Goal: Communication & Community: Answer question/provide support

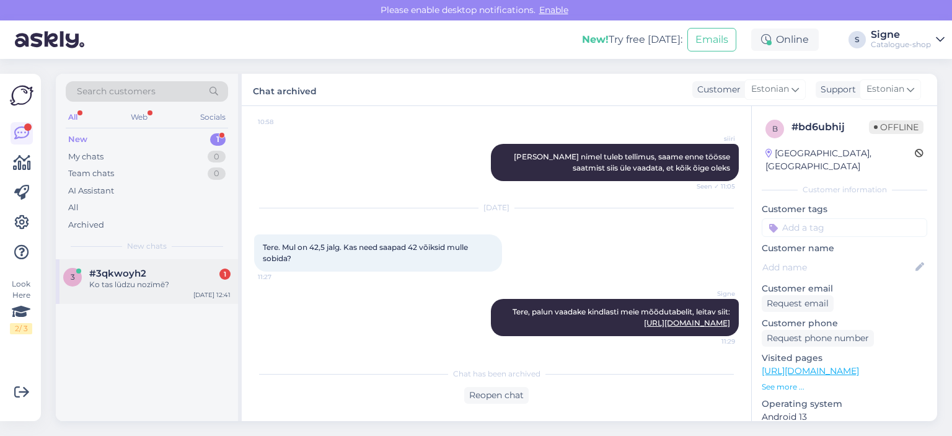
click at [112, 270] on span "#3qkwoyh2" at bounding box center [117, 273] width 57 height 11
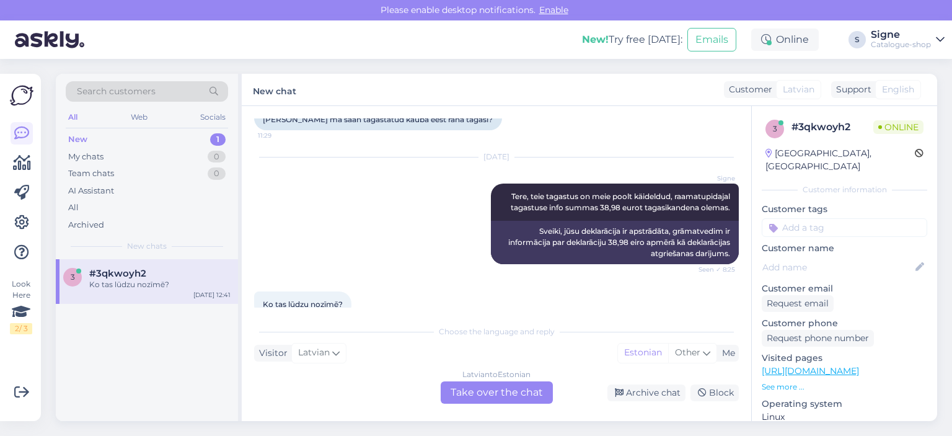
click at [499, 397] on div "[DEMOGRAPHIC_DATA] to Estonian Take over the chat" at bounding box center [497, 392] width 112 height 22
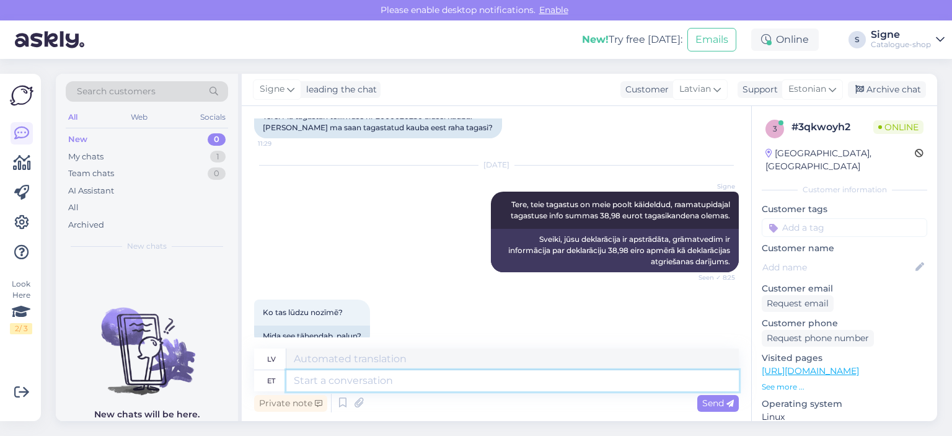
click at [298, 377] on textarea at bounding box center [512, 380] width 453 height 21
type textarea "Ülekanne"
type textarea "Pārsūtīšana"
type textarea "Ülekanne vormistatakse"
type textarea "Pāreja tiks oficiāli noformēta."
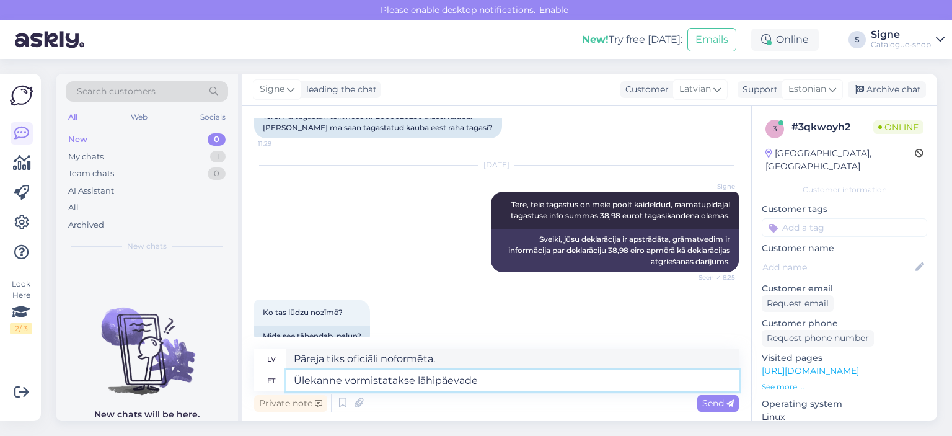
type textarea "Ülekanne vormistatakse lähipäevade j"
type textarea "Pāreja tiks pabeigta tuvākajās dienās."
type textarea "Ülekanne vormistatakse lähipäevade jooksul."
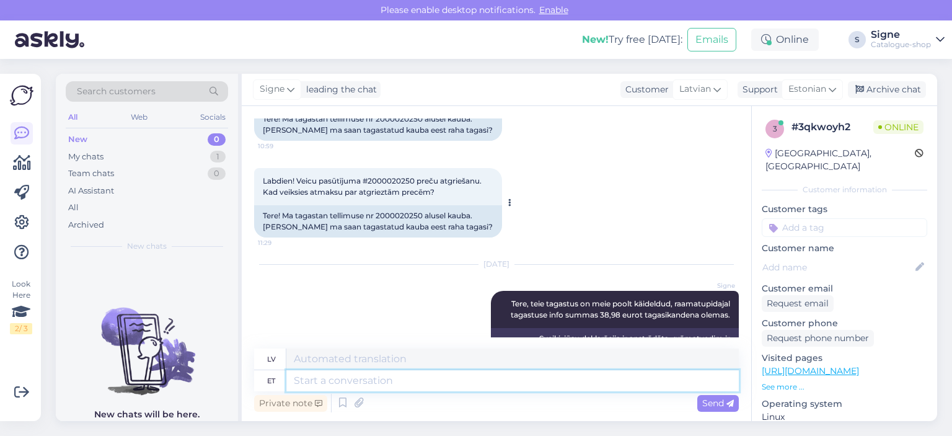
scroll to position [3869, 0]
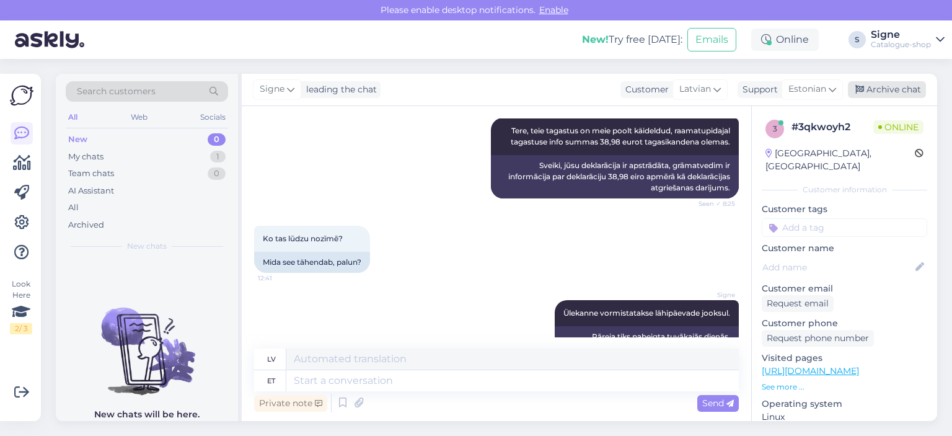
click at [893, 93] on div "Archive chat" at bounding box center [887, 89] width 78 height 17
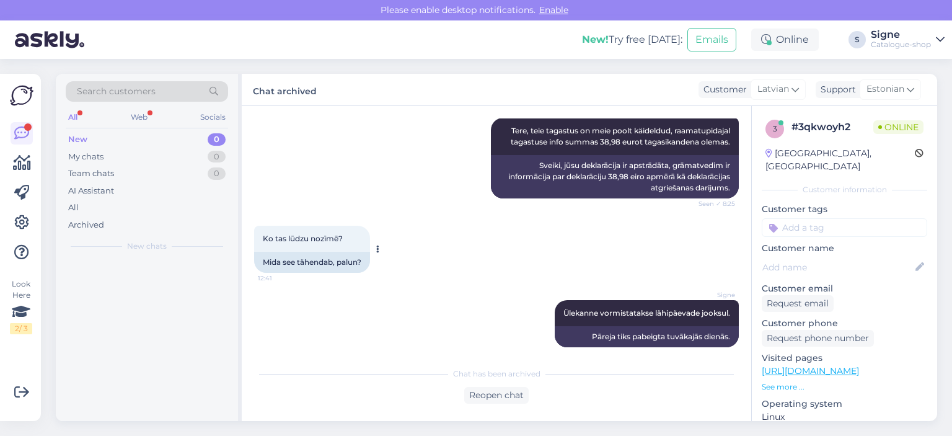
scroll to position [3910, 0]
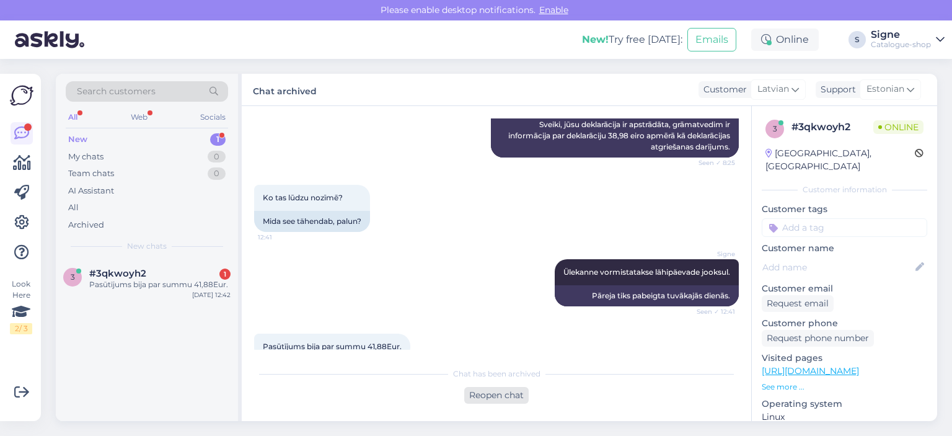
click at [512, 398] on div "Reopen chat" at bounding box center [496, 395] width 64 height 17
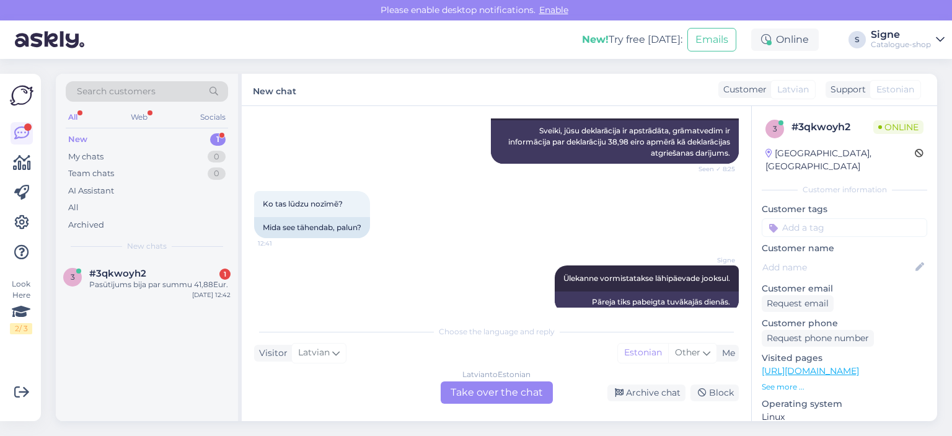
scroll to position [3952, 0]
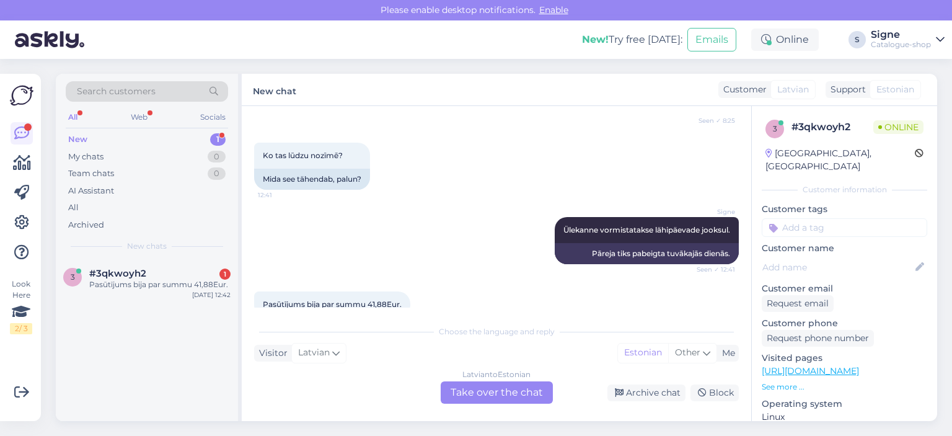
click at [859, 365] on link "https://bonprix.lv/my-account/orders/70240" at bounding box center [810, 370] width 97 height 11
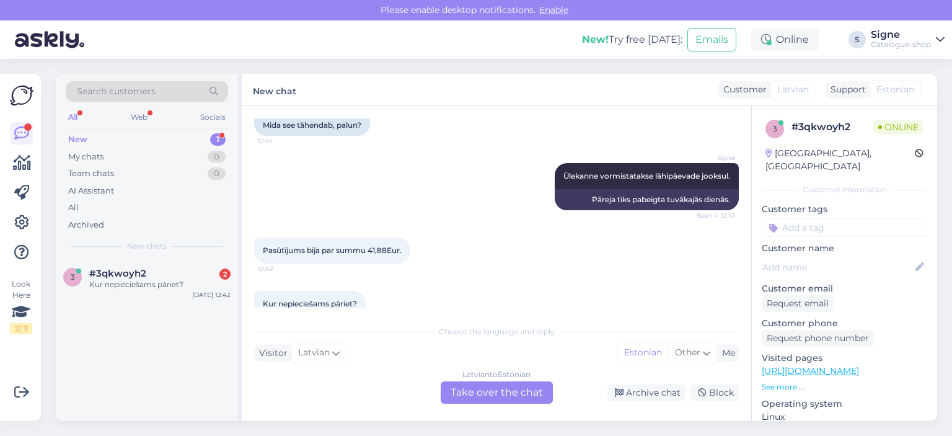
click at [491, 388] on div "[DEMOGRAPHIC_DATA] to Estonian Take over the chat" at bounding box center [497, 392] width 112 height 22
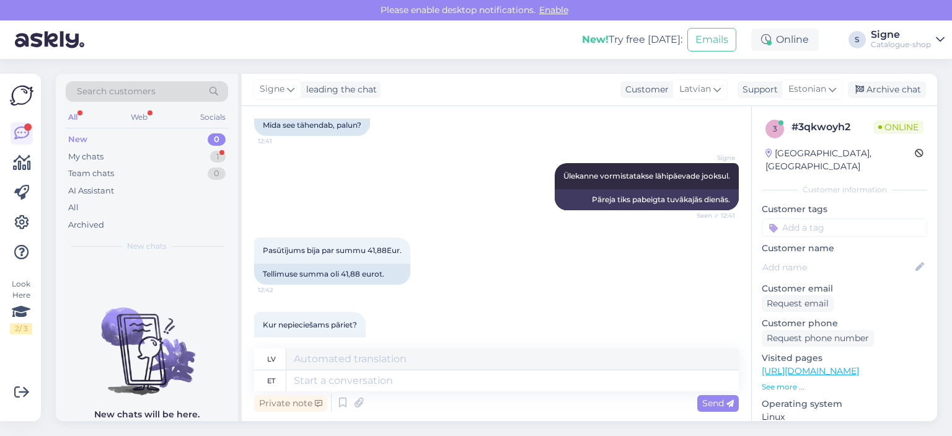
scroll to position [4018, 0]
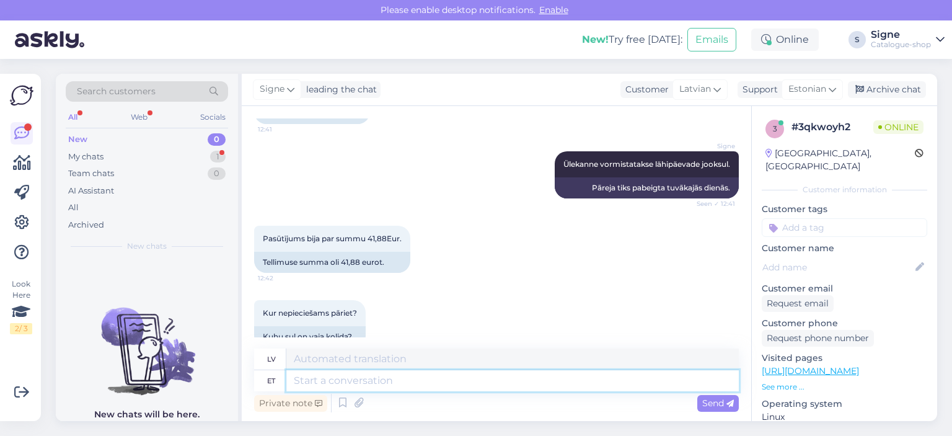
click at [304, 380] on textarea at bounding box center [512, 380] width 453 height 21
type textarea "Meie"
type textarea "Mūsu"
type textarea "Meie kodulehel"
type textarea "Mūsu tīmekļa vietnē"
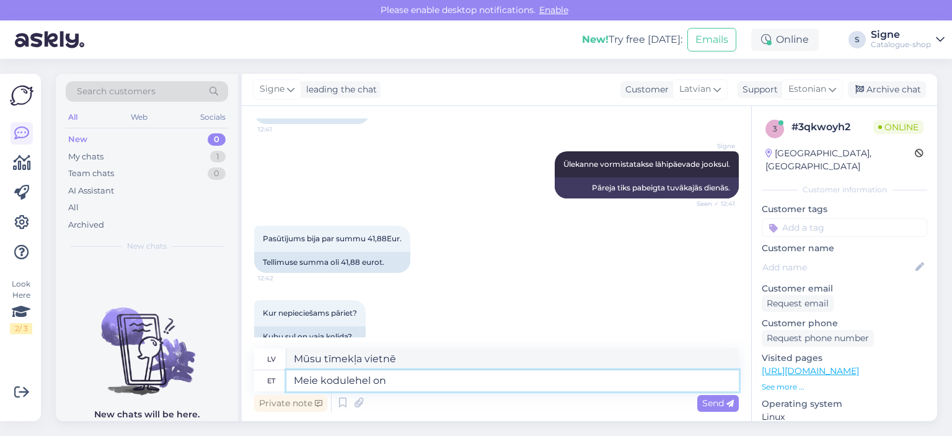
type textarea "Meie kodulehel on"
type textarea "Mūsu tīmekļa vietnē ir"
type textarea "Meie kodulehel on info"
type textarea "Mūsu tīmekļa vietnē ir informācija"
type textarea "Meie kodulehel on info tagastuse"
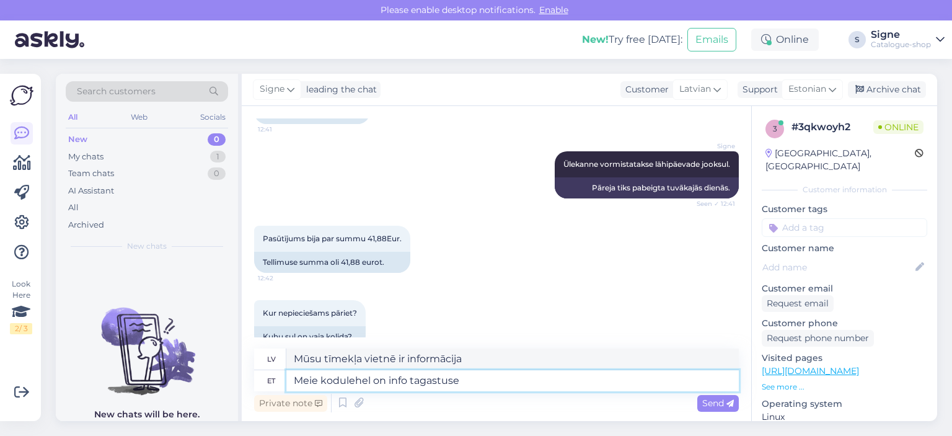
type textarea "Mūsu tīmekļa vietnē ir sniegta informācija par preču atgriešanu."
type textarea "Meie kodulehel on info tagastustasu ko"
type textarea "Informācija par atgriešanas maksu ir pieejama mūsu tīmekļa vietnē."
type textarea "Meie kodulehel on info tagastustasu kohta,"
type textarea "Mūsu tīmekļa vietnē ir sniegta informācija par atgriešanas maksu,"
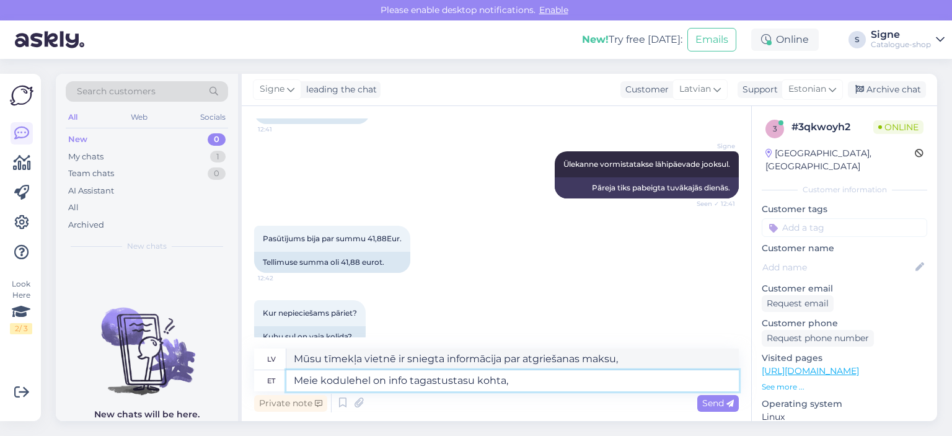
type textarea "Meie kodulehel on info tagastustasu kohta"
type textarea "Informācija par atgriešanas maksu ir pieejama mūsu tīmekļa vietnē."
paste textarea "[URL][DOMAIN_NAME]"
type textarea "Meie kodulehel on info tagastustasu kohta:[URL][DOMAIN_NAME]"
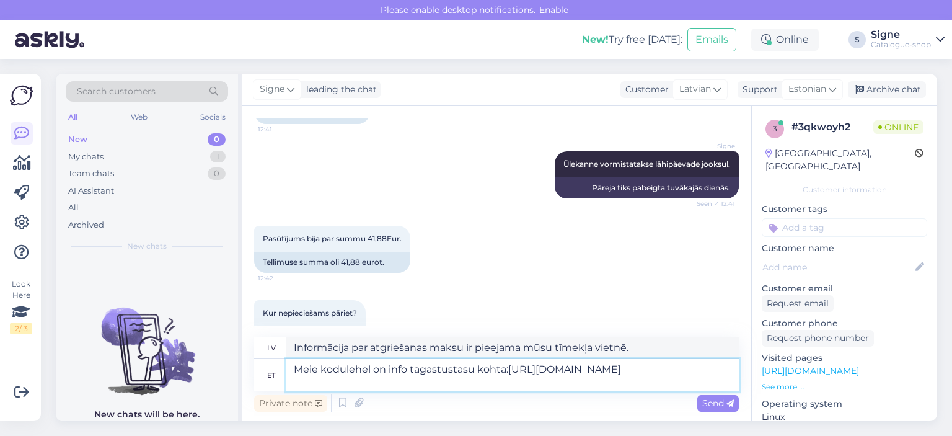
type textarea "Informācija kohta:https://bonprix.lv/i/pasutisanas-informacija#atgriezties"
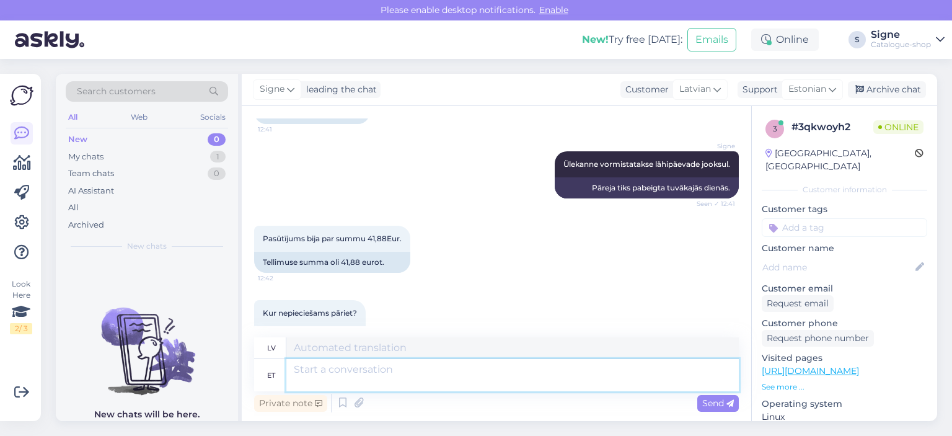
scroll to position [4115, 0]
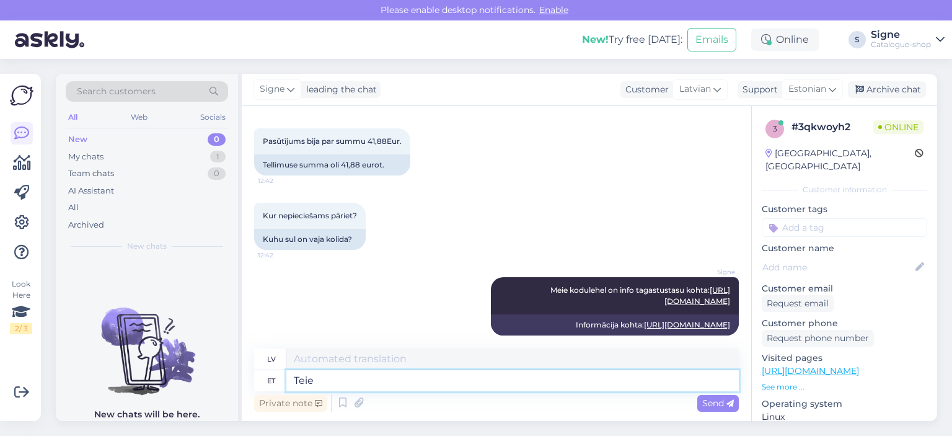
type textarea "Teie"
type textarea "Tavs"
type textarea "Teie tagastusel o"
type textarea "Pēc atgriešanās"
type textarea "Teie tagastusel on a"
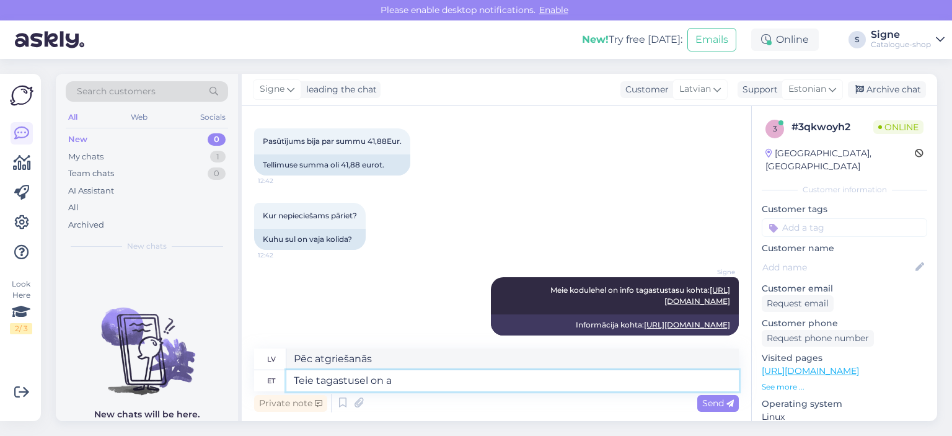
type textarea "Jūsu atgriešanās ir"
type textarea "Teie tagastusel on arvestatud"
type textarea "Jūsu peļņa ir aprēķināta"
type textarea "Teie tagastusel on arvestatud tagastustasu s"
type textarea "Jūsu atgriešanai ir piemērota atgriešanas maksa."
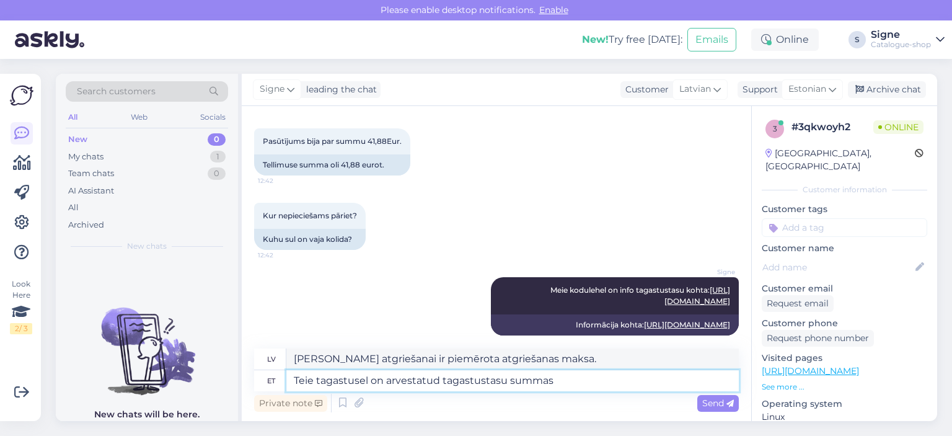
type textarea "Teie tagastusel on arvestatud tagastustasu summas"
type textarea "Jūsu atgriešanai tiks piemērota atgriešanas maksa"
type textarea "Teie tagastusel on arvestatud tagastustasu summas 2,90 e"
type textarea "Jūsu atgriešanai tiks piemērota atgriešanas maksa 2,90 USD apmērā."
type textarea "Teie tagastusel on arvestatud tagastustasu summas 2,90 eurot."
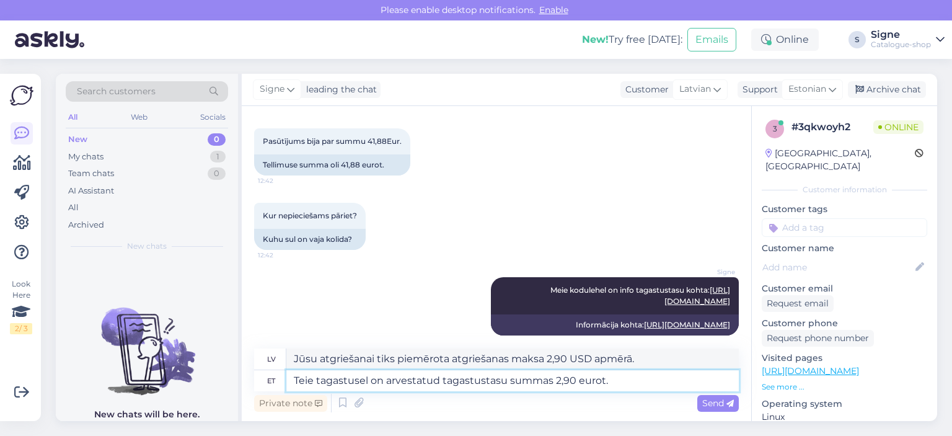
type textarea "Par atgriešanu ir iekasēta atgriešanas maksa 2,90 eiro apmērā."
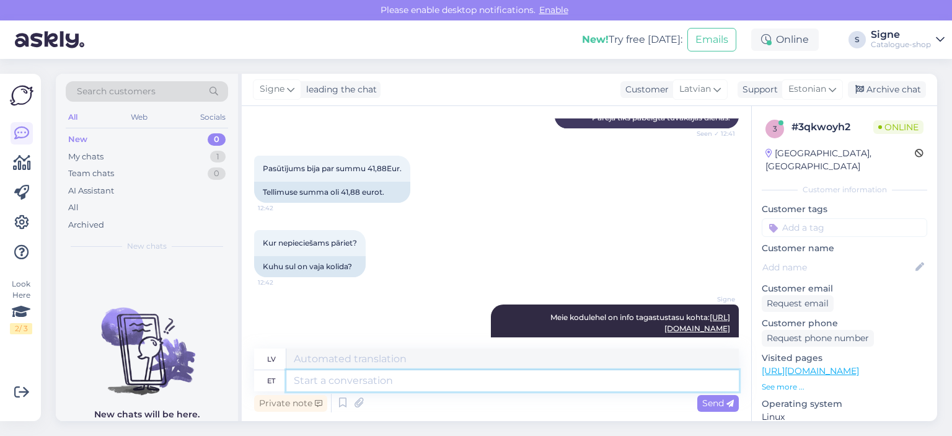
scroll to position [4211, 0]
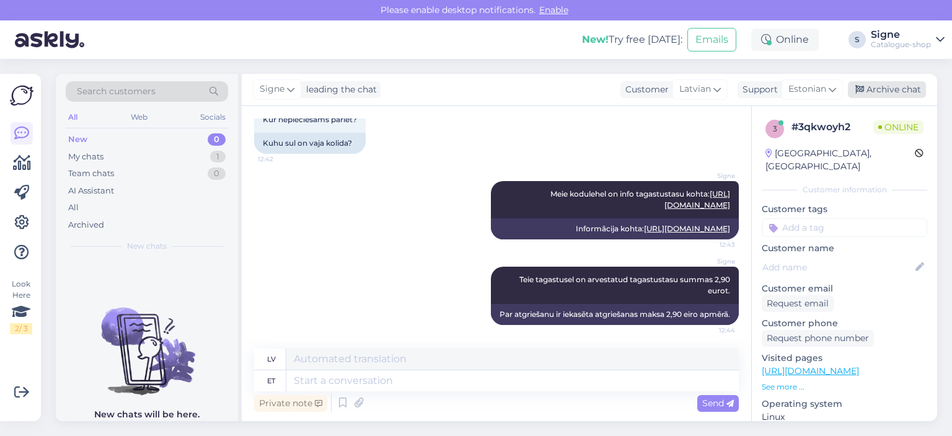
click at [900, 94] on div "Archive chat" at bounding box center [887, 89] width 78 height 17
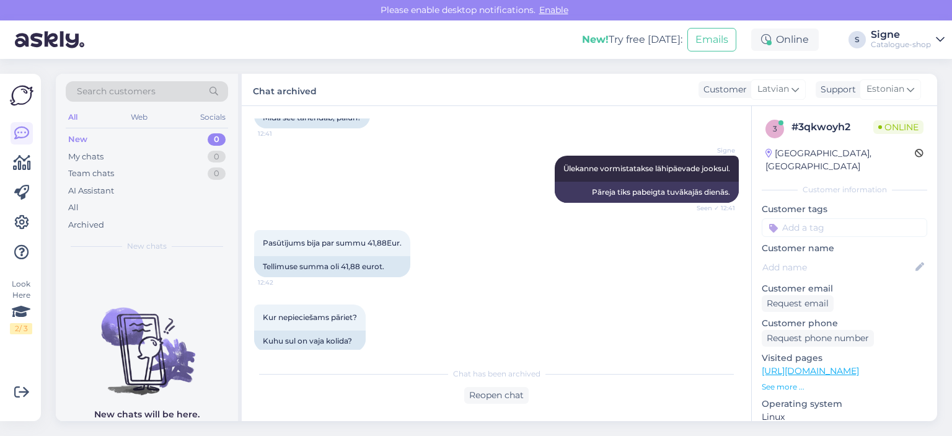
scroll to position [4199, 0]
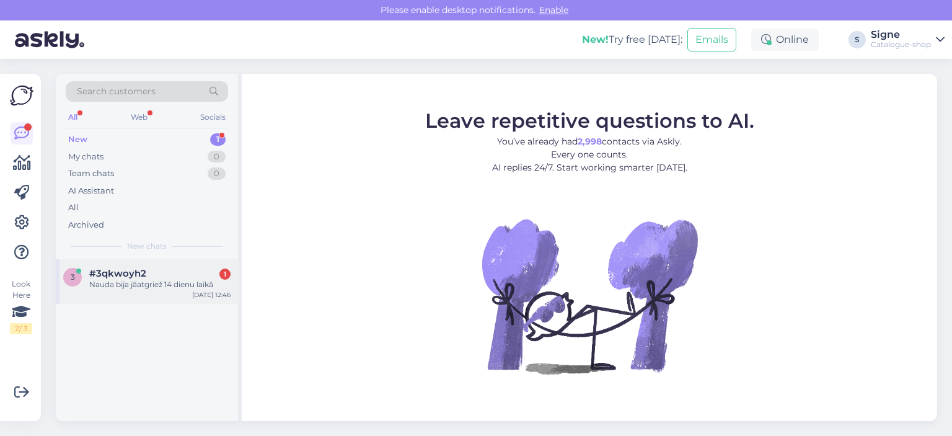
click at [164, 281] on div "Nauda bija jāatgriež 14 dienu laikā" at bounding box center [159, 284] width 141 height 11
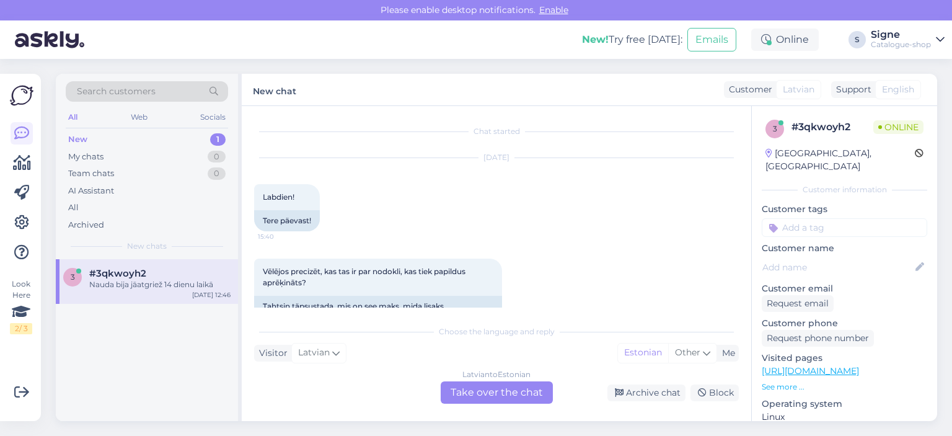
scroll to position [4294, 0]
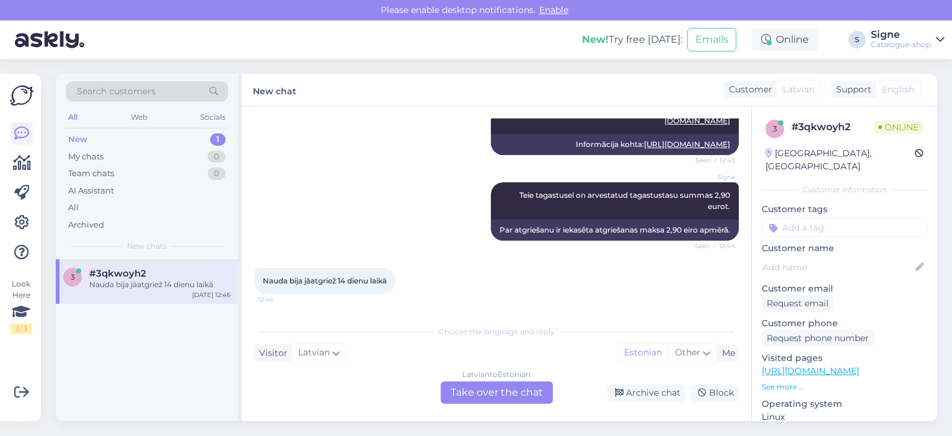
click at [512, 396] on div "[DEMOGRAPHIC_DATA] to Estonian Take over the chat" at bounding box center [497, 392] width 112 height 22
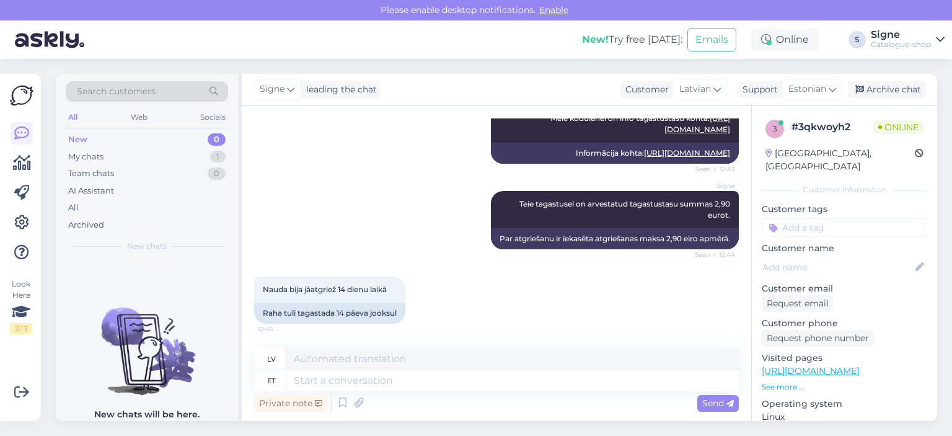
scroll to position [4286, 0]
click at [352, 380] on textarea at bounding box center [512, 380] width 453 height 21
type textarea "Vabandame"
type textarea "Atvainojamies."
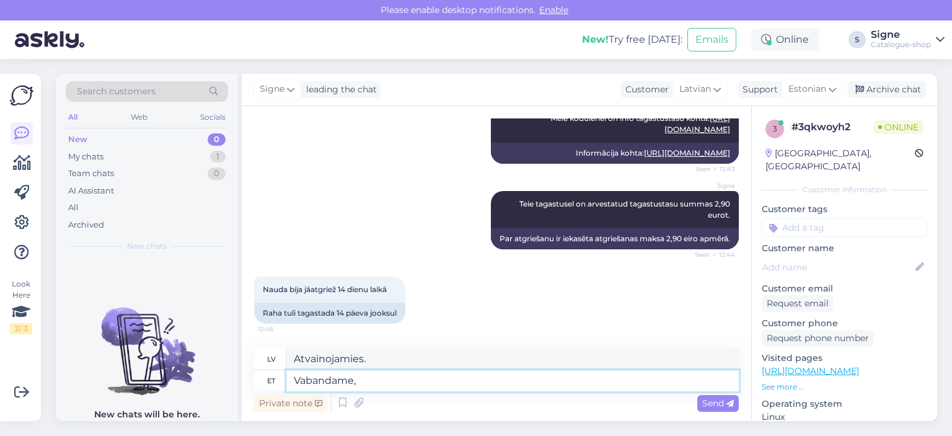
type textarea "Vabandame,"
type textarea "Atvainojamies,"
type textarea "Vabandame"
type textarea "Atvainojamies."
type textarea "Vabandame veelkord"
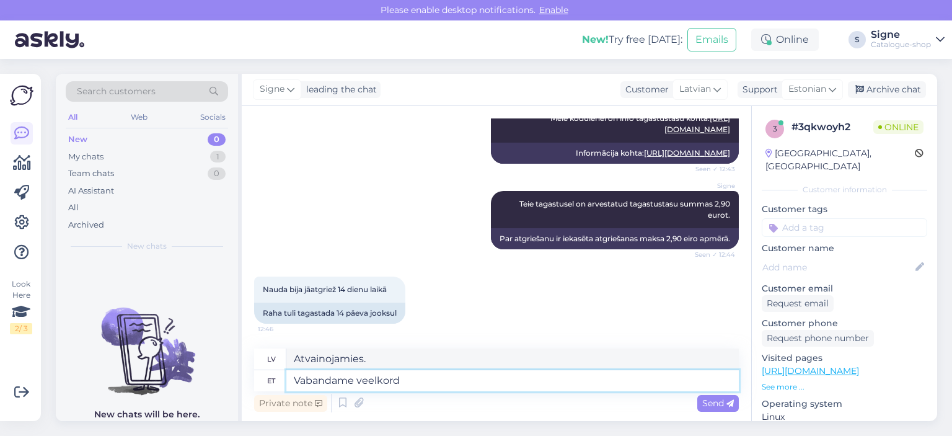
type textarea "Atvainojamies vēlreiz."
type textarea "Vabandame veelkord tagastuse"
type textarea "Vēlreiz atvainojamies par [DEMOGRAPHIC_DATA]."
type textarea "Vabandame veelkord tagastuse hilinemise"
type textarea "Vēlreiz atvainojamies par kavēšanos ar [DEMOGRAPHIC_DATA]."
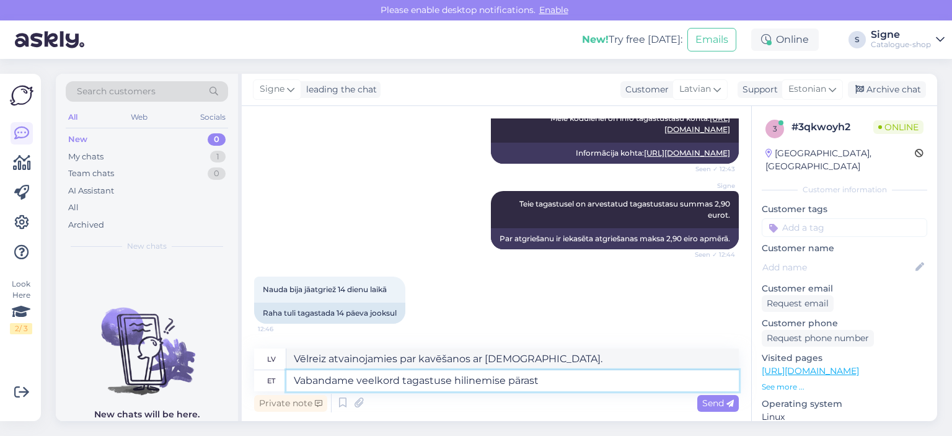
type textarea "Vabandame veelkord tagastuse hilinemise pärast."
type textarea "Vēlreiz atvainojamies par kavēšanos ar atgriešanu."
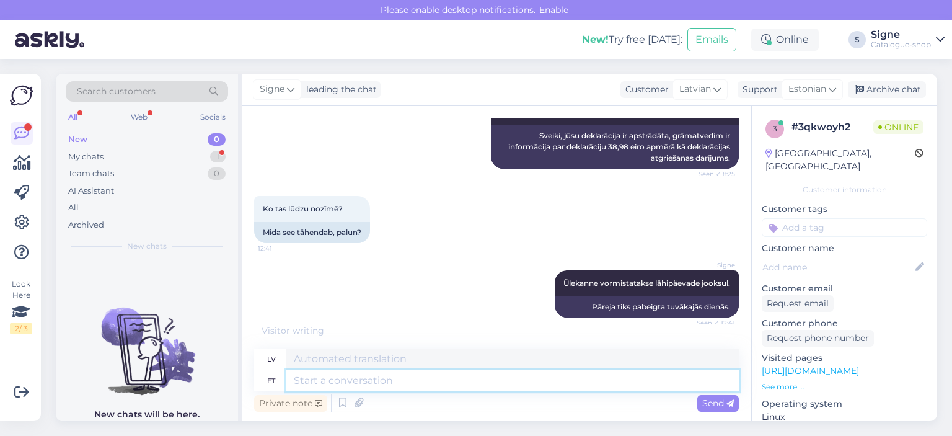
scroll to position [3628, 0]
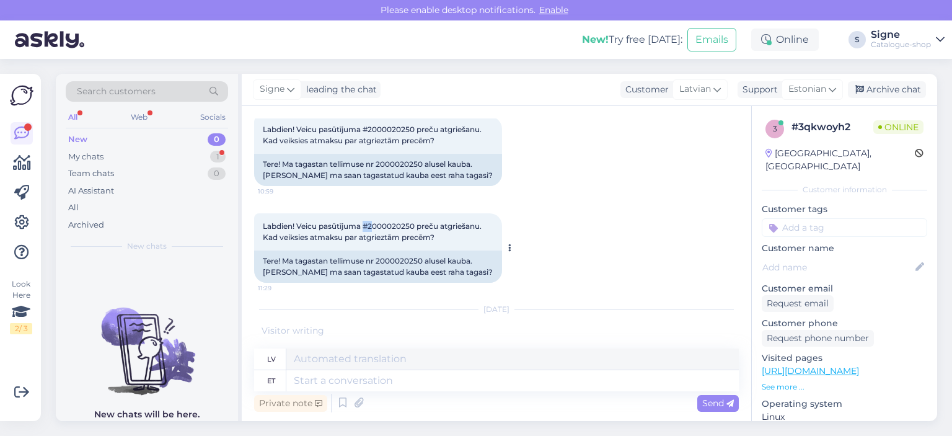
drag, startPoint x: 367, startPoint y: 225, endPoint x: 373, endPoint y: 221, distance: 7.2
click at [375, 225] on span "Labdien! Veicu pasūtījuma #2000020250 preču atgriešanu. Kad veiksies atmaksu pa…" at bounding box center [373, 231] width 221 height 20
click at [372, 220] on div "Labdien! Veicu pasūtījuma #2000020250 preču atgriešanu. Kad veiksies atmaksu pa…" at bounding box center [378, 231] width 248 height 37
drag, startPoint x: 371, startPoint y: 228, endPoint x: 416, endPoint y: 225, distance: 45.3
click at [416, 225] on span "Labdien! Veicu pasūtījuma #2000020250 preču atgriešanu. Kad veiksies atmaksu pa…" at bounding box center [373, 231] width 221 height 20
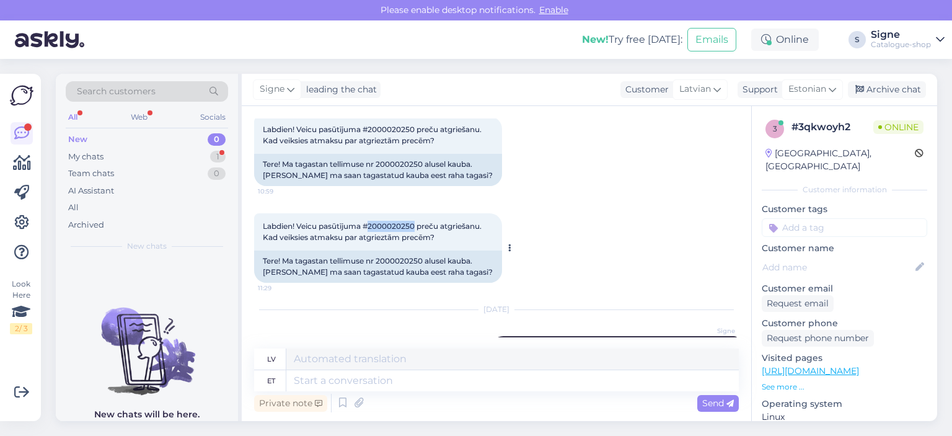
copy span "2000020250"
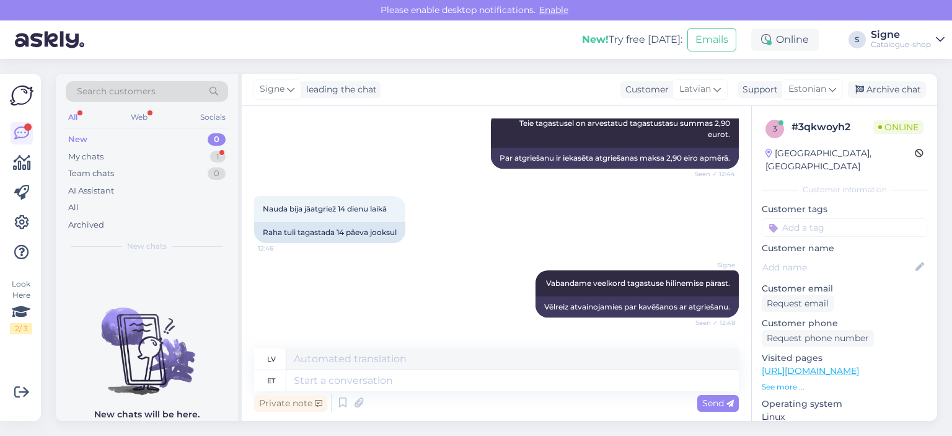
scroll to position [4531, 0]
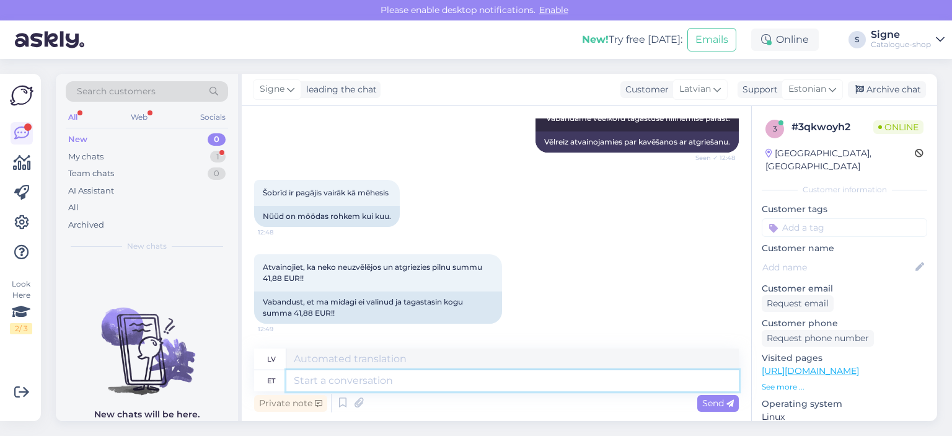
click at [305, 385] on textarea at bounding box center [512, 380] width 453 height 21
type textarea "tÄNAME"
type textarea "PALDIES"
type textarea "t"
type textarea "T"
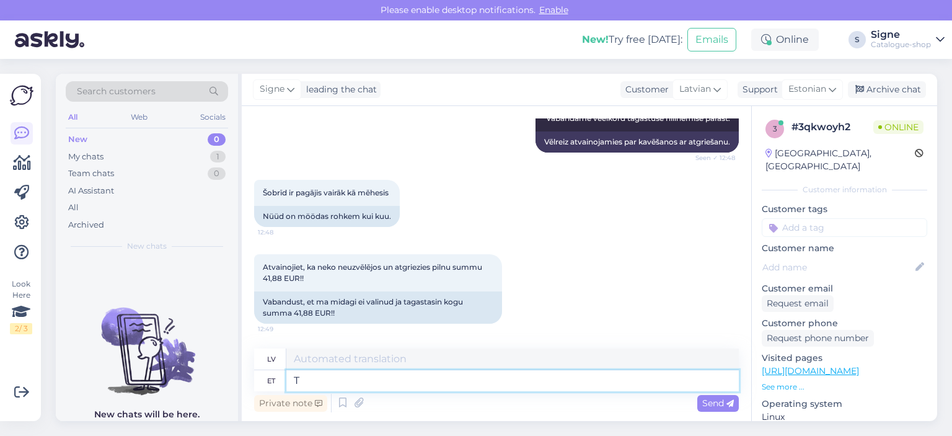
type textarea "T"
type textarea "Täname"
type textarea "Paldies"
type textarea "Täname."
type textarea "Paldies."
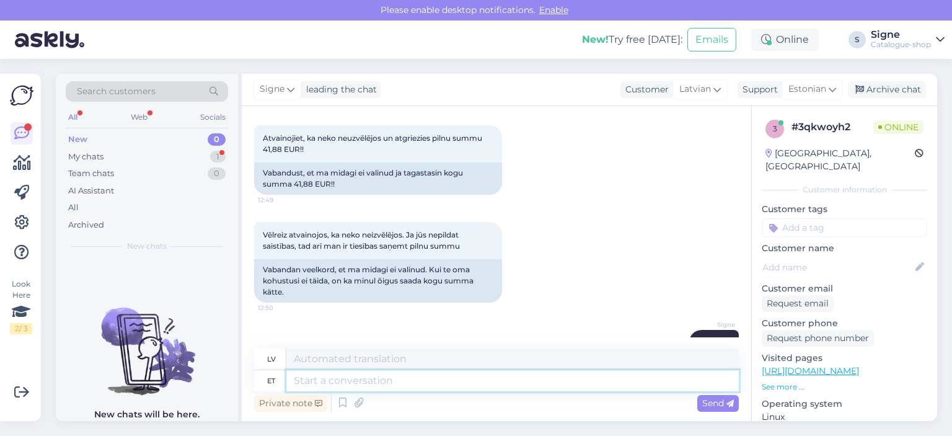
scroll to position [4713, 0]
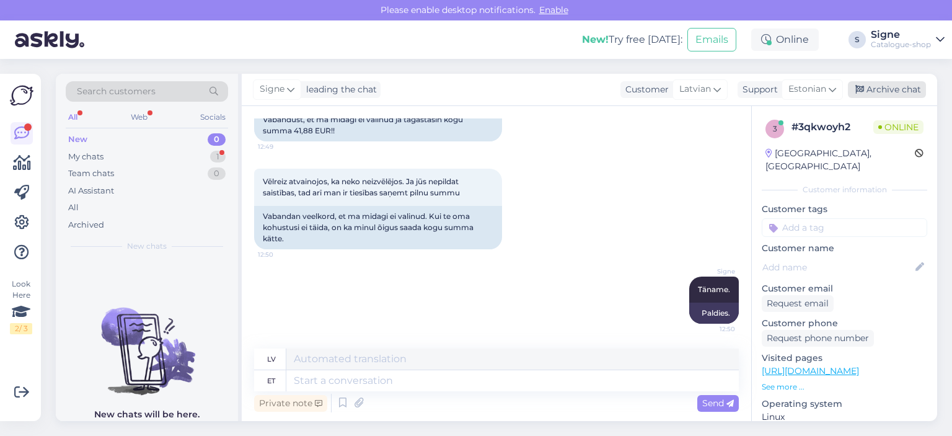
click at [888, 92] on div "Archive chat" at bounding box center [887, 89] width 78 height 17
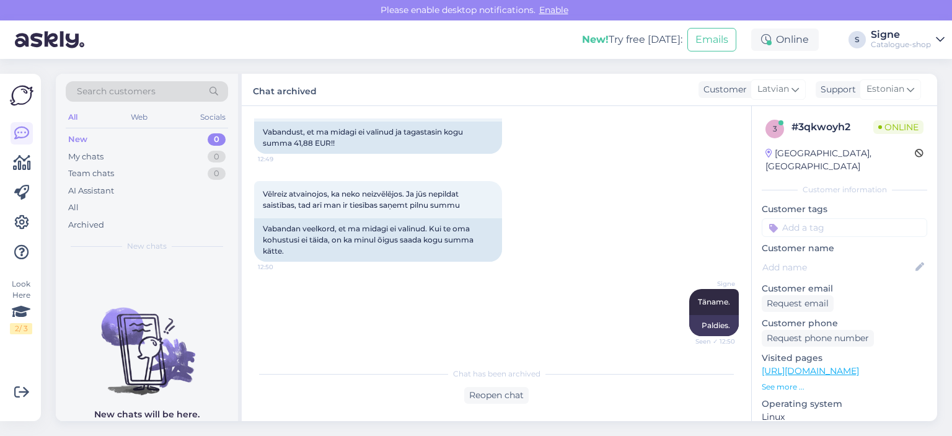
scroll to position [4755, 0]
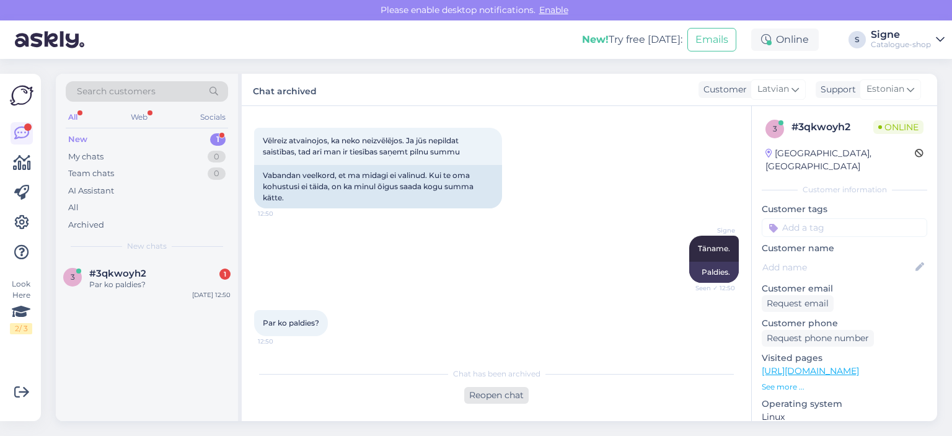
click at [504, 389] on div "Reopen chat" at bounding box center [496, 395] width 64 height 17
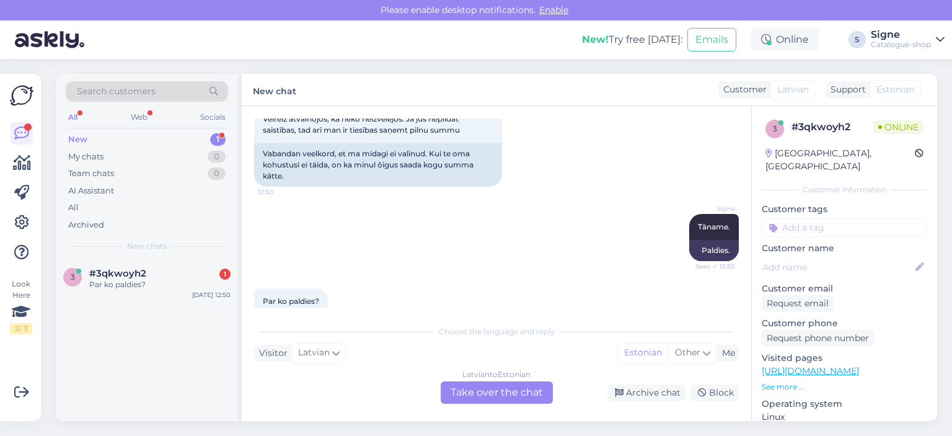
click at [479, 391] on div "[DEMOGRAPHIC_DATA] to Estonian Take over the chat" at bounding box center [497, 392] width 112 height 22
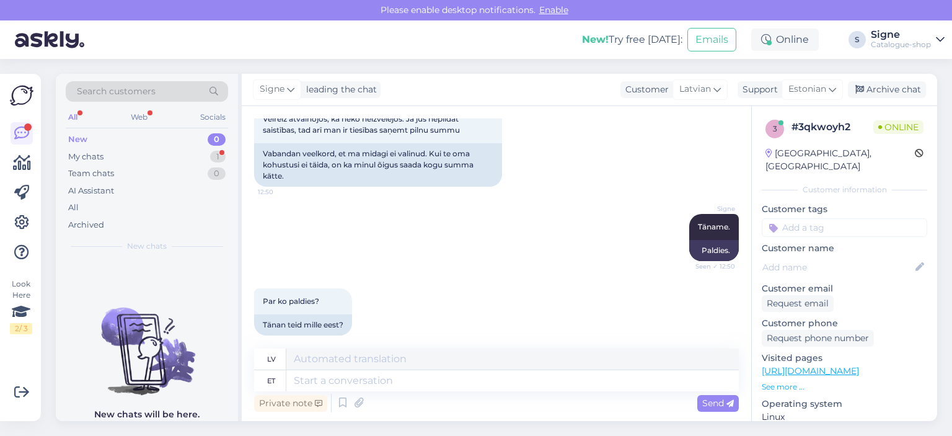
scroll to position [4788, 0]
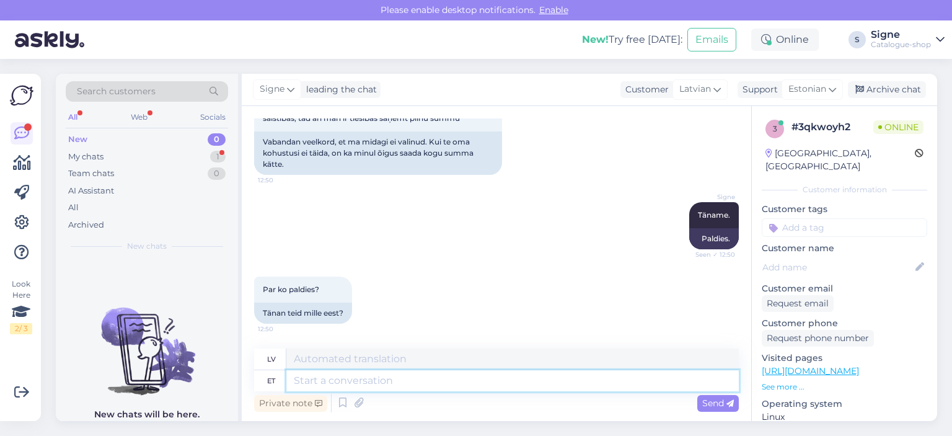
click at [303, 377] on textarea at bounding box center [512, 380] width 453 height 21
type textarea "Täname"
type textarea "Paldies"
type textarea "T"
type textarea "Teile"
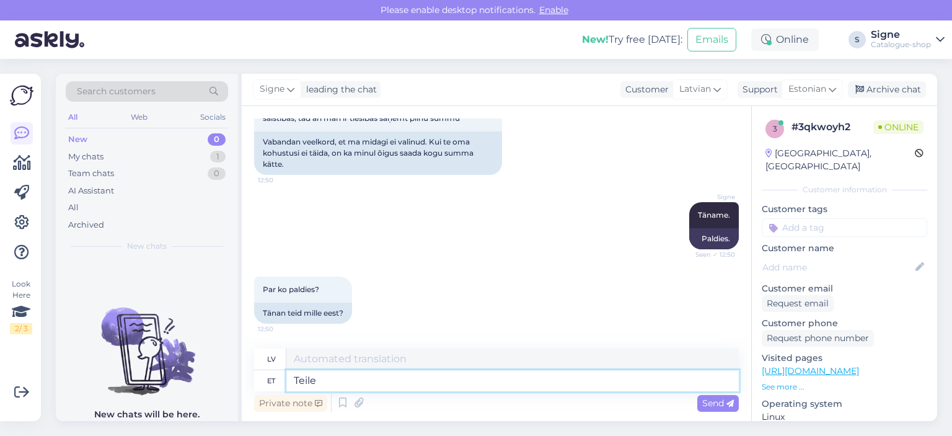
type textarea "Jums"
type textarea "Teile vormistatakse"
type textarea "Jums tiks izsniegts"
type textarea "Teile vormistatakse ülekanne"
type textarea "Jums tiks apstrādāts pārskaitījums."
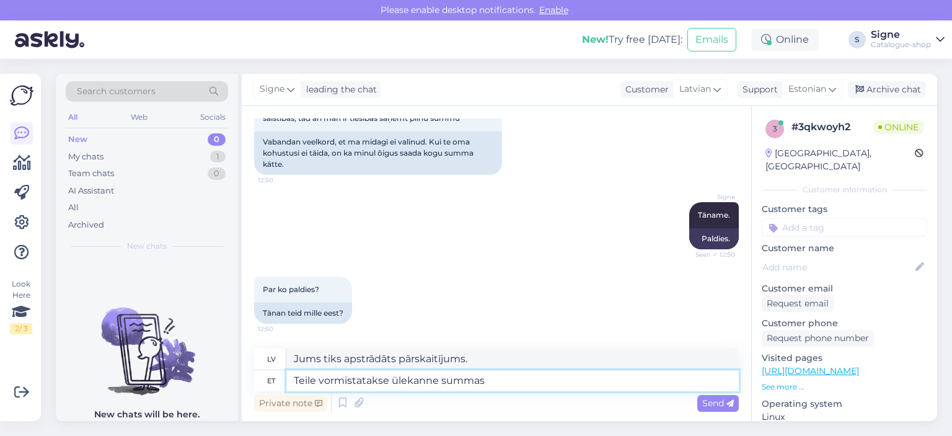
type textarea "Teile vormistatakse ülekanne summas"
type textarea "Jums tiks veikts pārskaitījums par summu"
type textarea "Teile vormistatakse ülekanne summas 38,98 e"
type textarea "Jums tiks apstrādāts pārskaitījums 38,98 apmērā."
type textarea "Teile vormistatakse ülekanne summas 38,98 eurot"
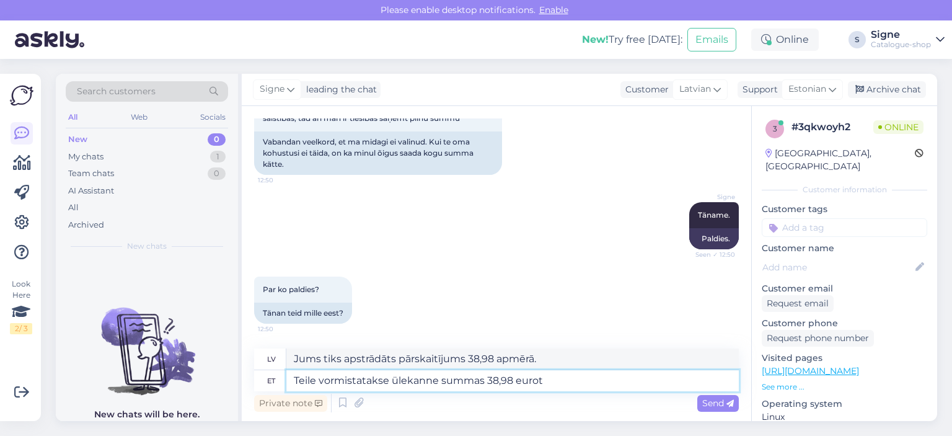
type textarea "Jums tiks apstrādāts pārskaitījums 38,98 eiro apmērā."
type textarea "Teile vormistatakse ülekanne summas 38,98 eurot,"
type textarea "Jums tiks apstrādāts pārskaitījums 38,98 eiro apmērā,"
type textarea "Teile vormistatakse ülekanne summas 38,98 eurot, raamatupidajale i"
type textarea "[DEMOGRAPHIC_DATA], grāmatvedim, tiks pārskaitīts 38,98 eiro."
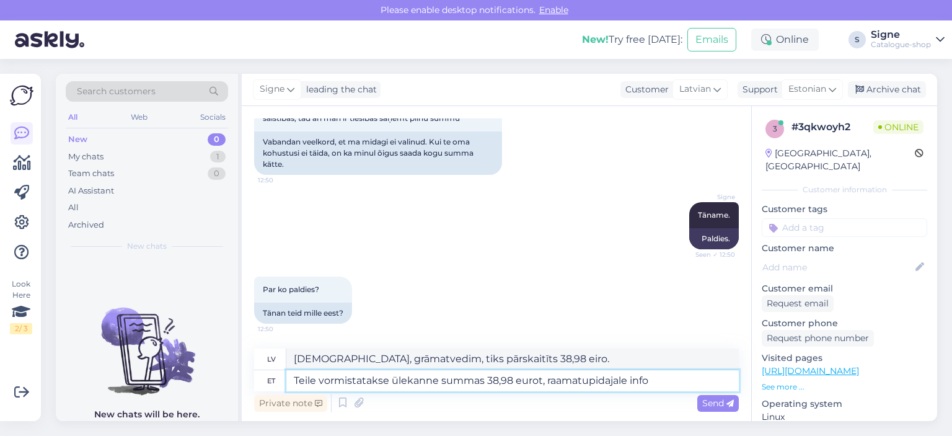
type textarea "Teile vormistatakse ülekanne summas 38,98 eurot, raamatupidajale info e"
type textarea "Jums tiks apstrādāts pārskaitījums 38,98 eiro apmērā, informācija grāmatvedim"
type textarea "Teile vormistatakse ülekanne summas 38,98 eurot, raamatupidajale info edastatud."
type textarea "Jums tiks apstrādāts pārskaitījums 38,98 eiro apmērā, un informācija tiks nodot…"
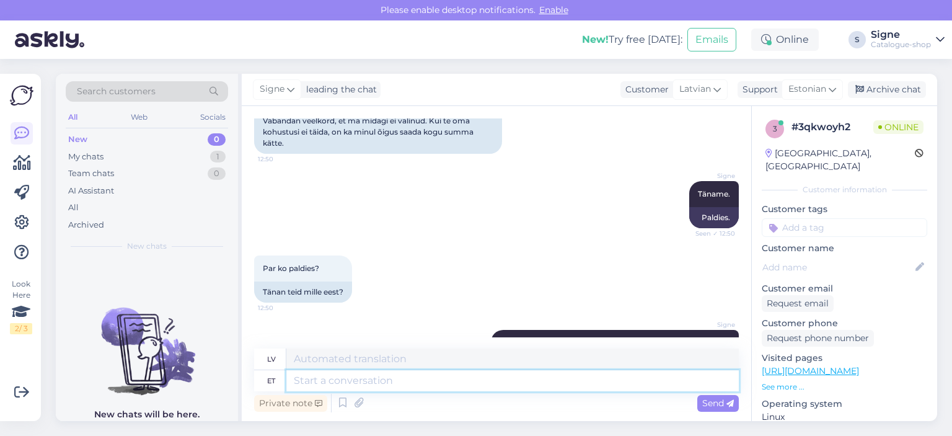
scroll to position [4885, 0]
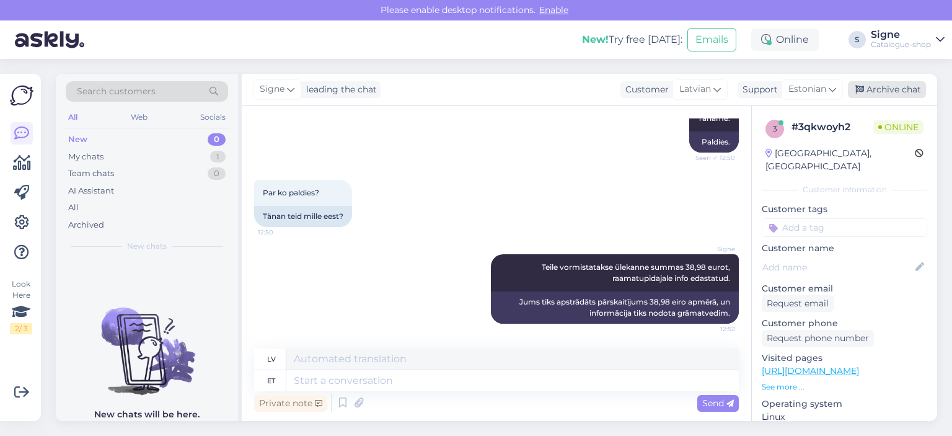
click at [891, 82] on div "Archive chat" at bounding box center [887, 89] width 78 height 17
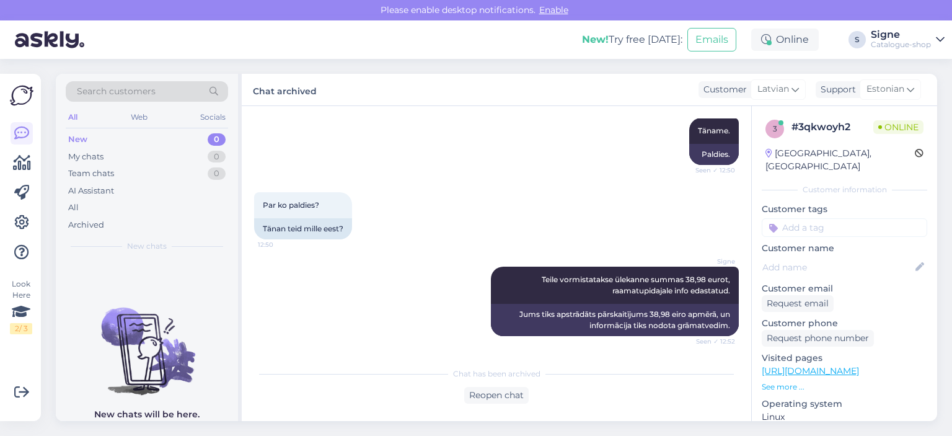
scroll to position [4926, 0]
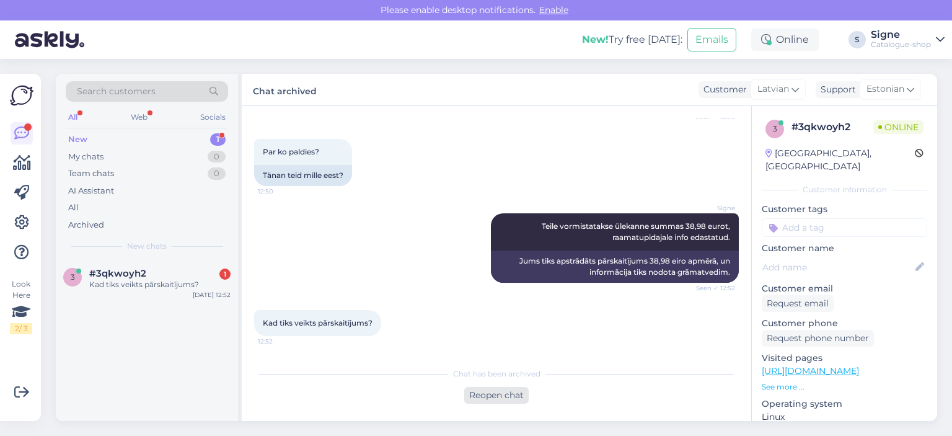
click at [486, 397] on div "Reopen chat" at bounding box center [496, 395] width 64 height 17
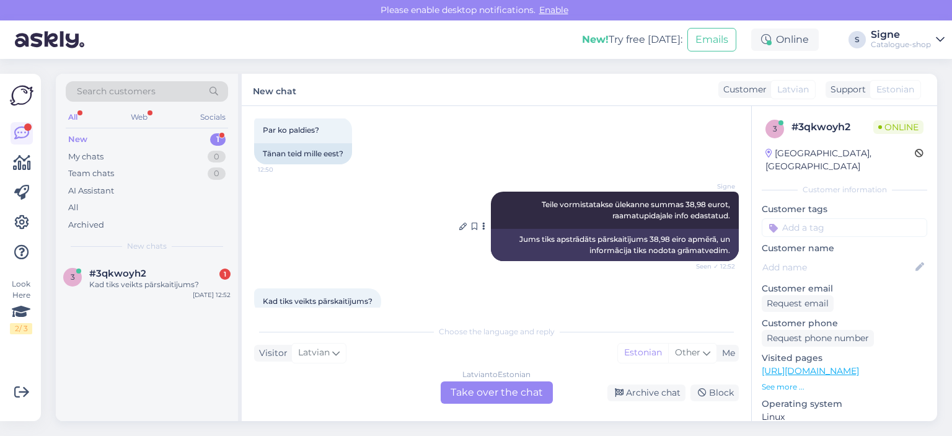
scroll to position [4968, 0]
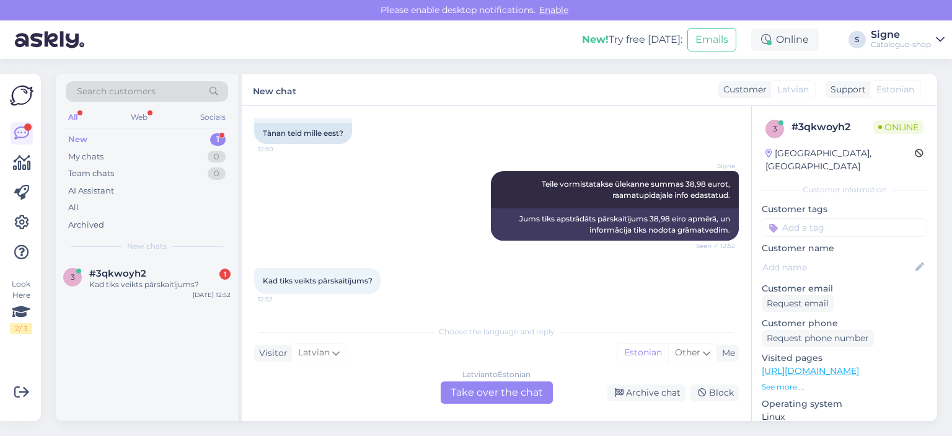
click at [487, 386] on div "[DEMOGRAPHIC_DATA] to Estonian Take over the chat" at bounding box center [497, 392] width 112 height 22
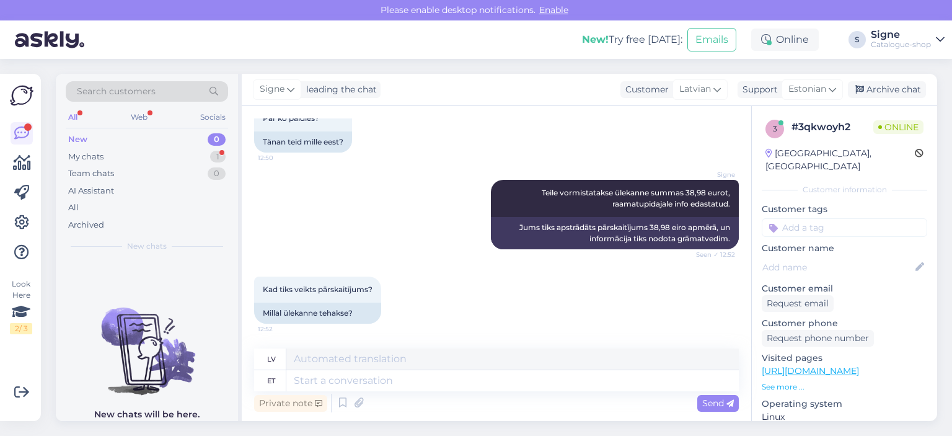
scroll to position [4959, 0]
click at [324, 375] on textarea at bounding box center [512, 380] width 453 height 21
type textarea "Ülek"
type textarea "Virs"
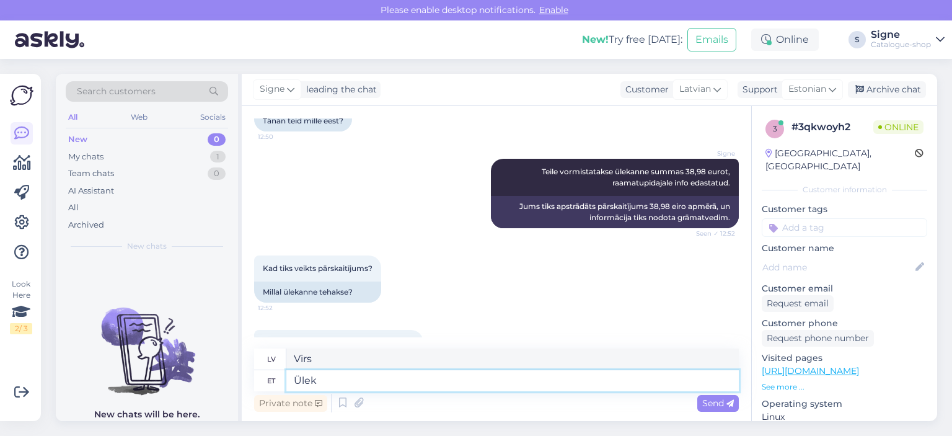
scroll to position [5033, 0]
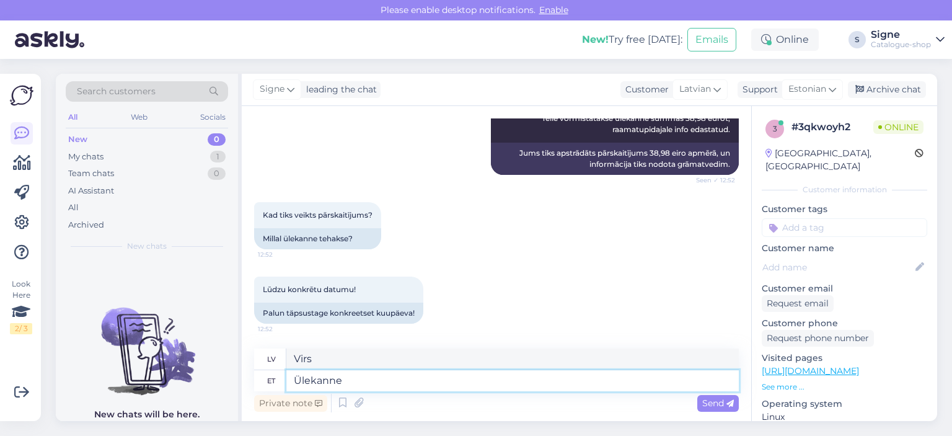
type textarea "Ülekanne"
type textarea "Pārsūtīšana"
type textarea "Ülekanne vormistatakse t"
type textarea "Pāreja tiks oficiāli noformēta."
type textarea "Ülekanne vormistatakse tänase"
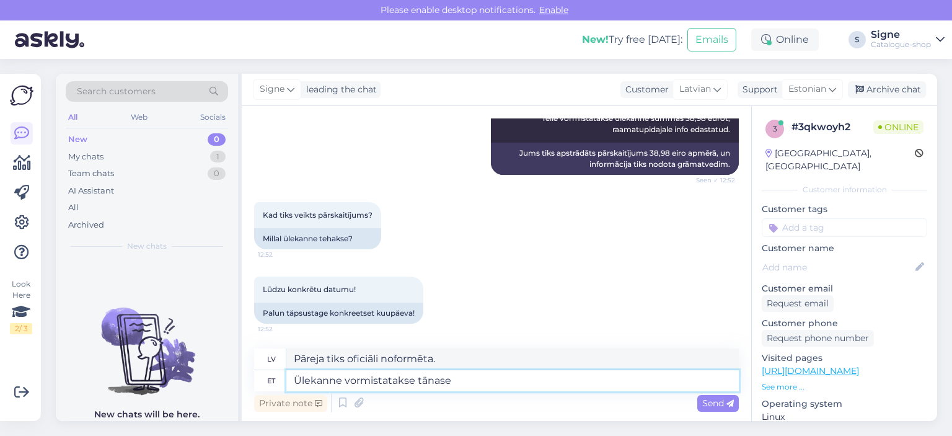
type textarea "Pāreja tiks pabeigta šodien."
type textarea "Ülekanne vormistatakse tänase päeva kandena."
type textarea "Pārskaitījums tiks apstrādāts kā šodienas ieraksts."
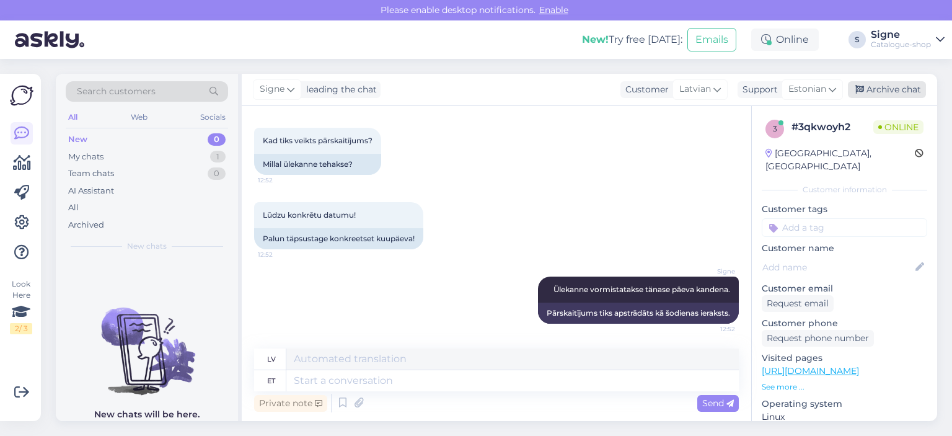
click at [900, 94] on div "Archive chat" at bounding box center [887, 89] width 78 height 17
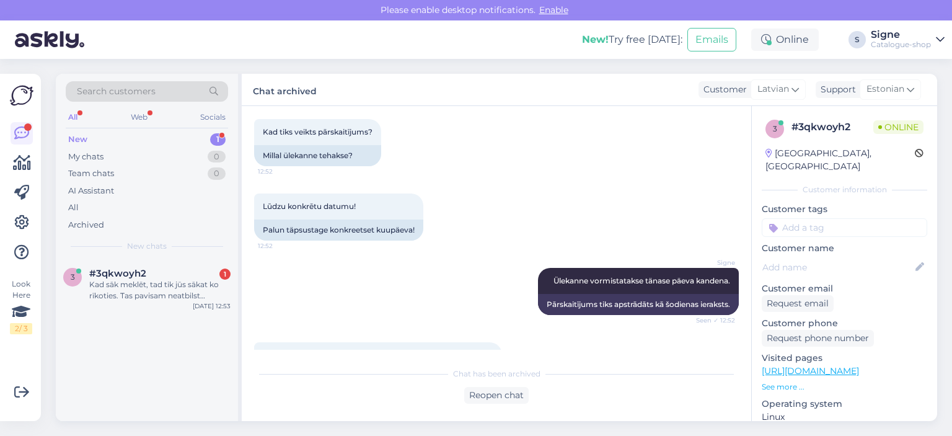
scroll to position [5160, 0]
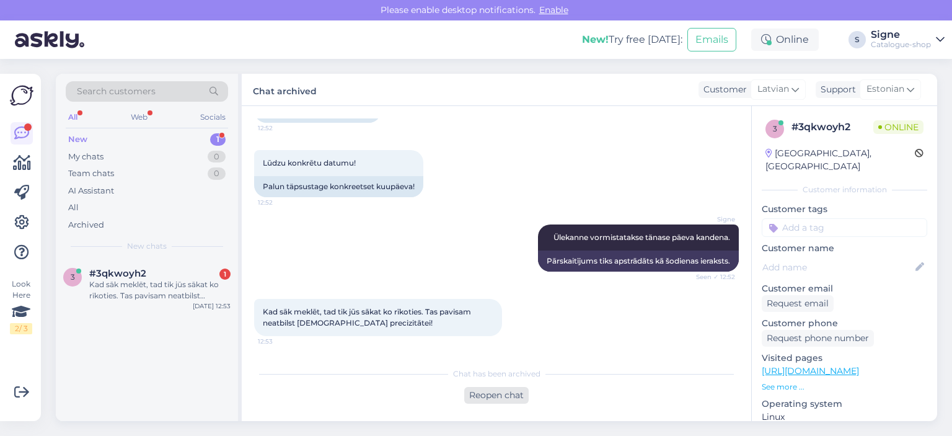
click at [487, 395] on div "Reopen chat" at bounding box center [496, 395] width 64 height 17
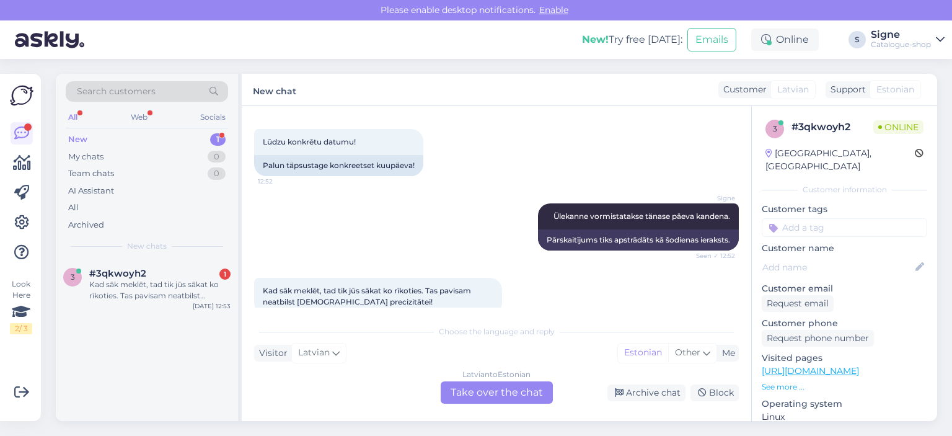
scroll to position [5202, 0]
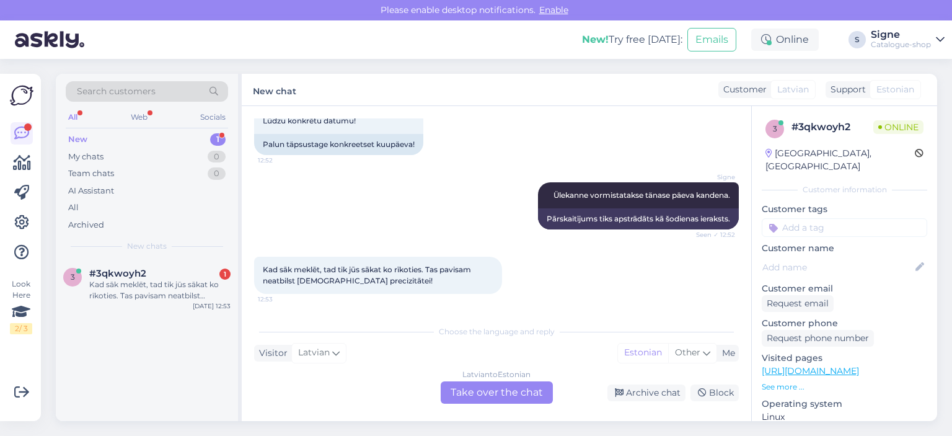
click at [482, 392] on div "[DEMOGRAPHIC_DATA] to Estonian Take over the chat" at bounding box center [497, 392] width 112 height 22
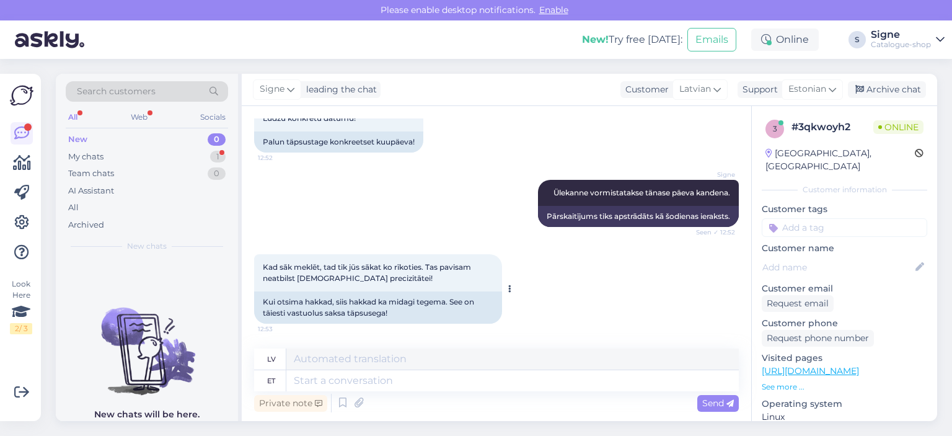
scroll to position [5205, 0]
click at [891, 92] on div "Archive chat" at bounding box center [887, 89] width 78 height 17
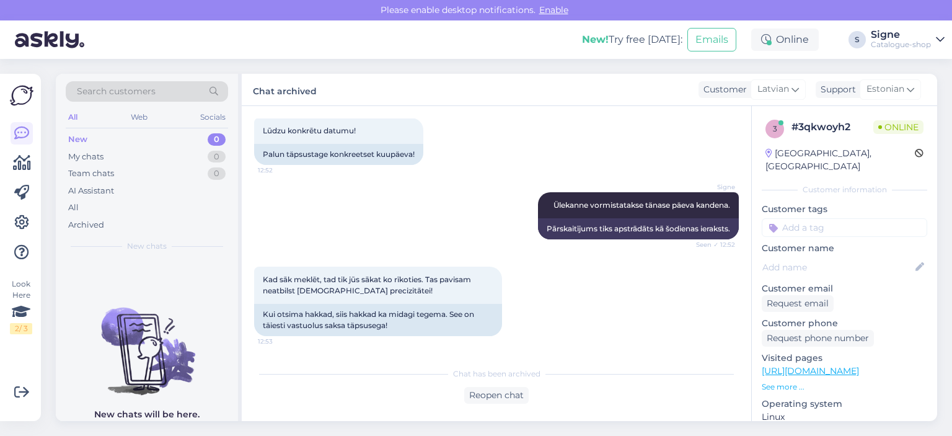
scroll to position [5246, 0]
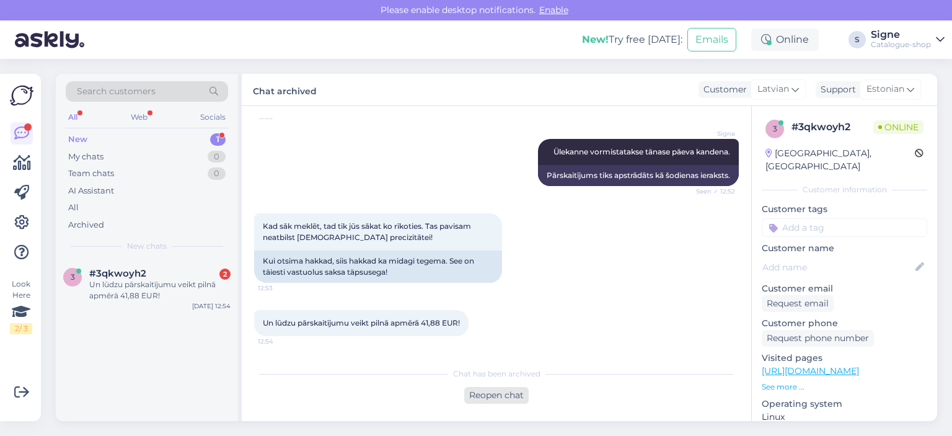
click at [499, 392] on div "Reopen chat" at bounding box center [496, 395] width 64 height 17
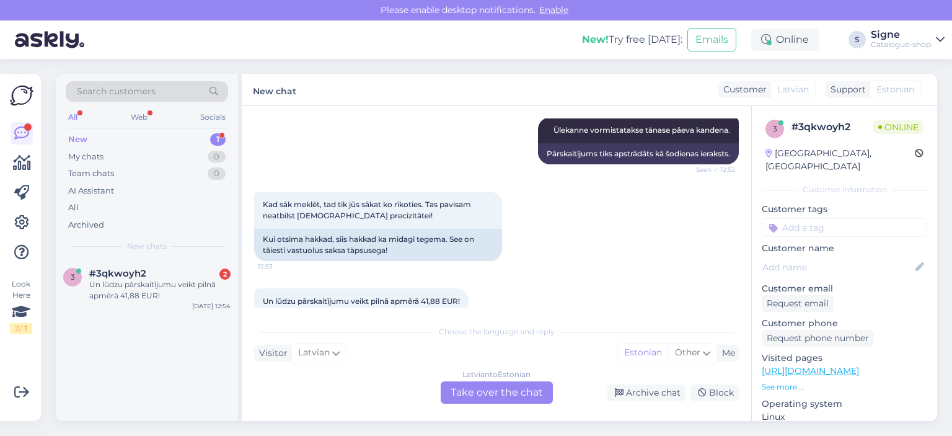
scroll to position [5288, 0]
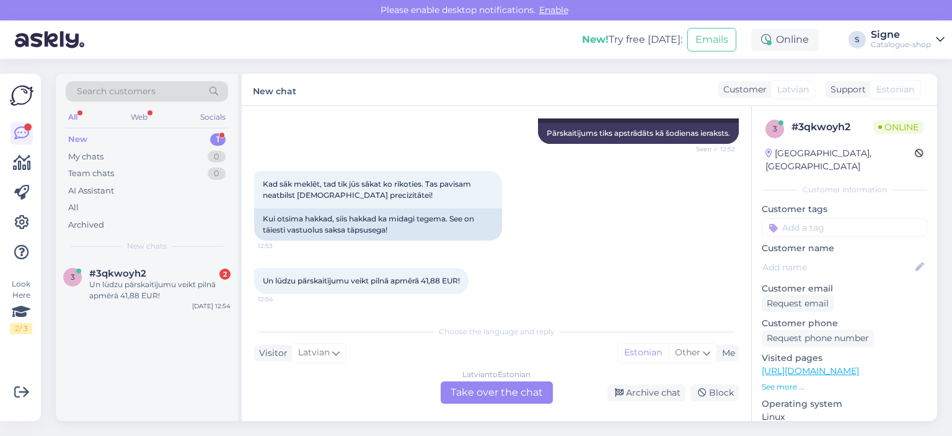
click at [502, 386] on div "[DEMOGRAPHIC_DATA] to Estonian Take over the chat" at bounding box center [497, 392] width 112 height 22
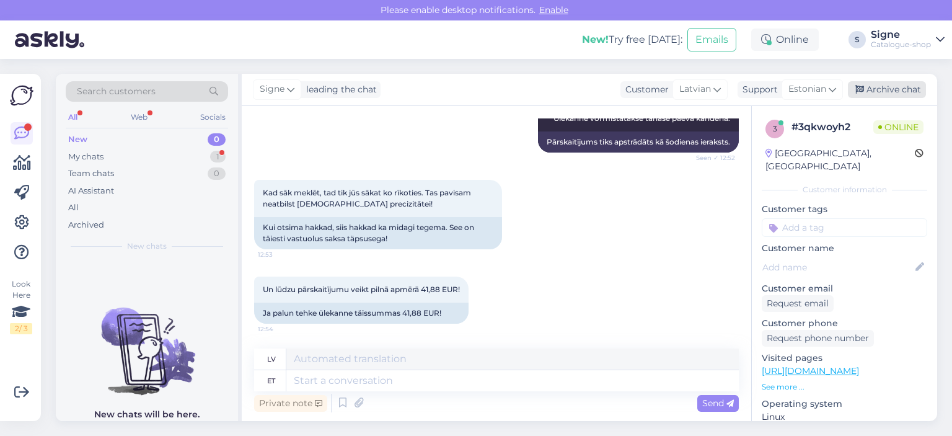
click at [895, 87] on div "Archive chat" at bounding box center [887, 89] width 78 height 17
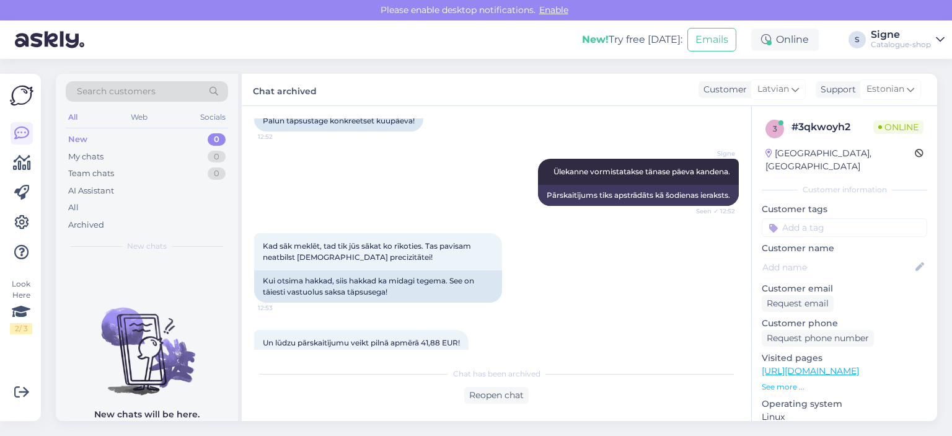
scroll to position [5267, 0]
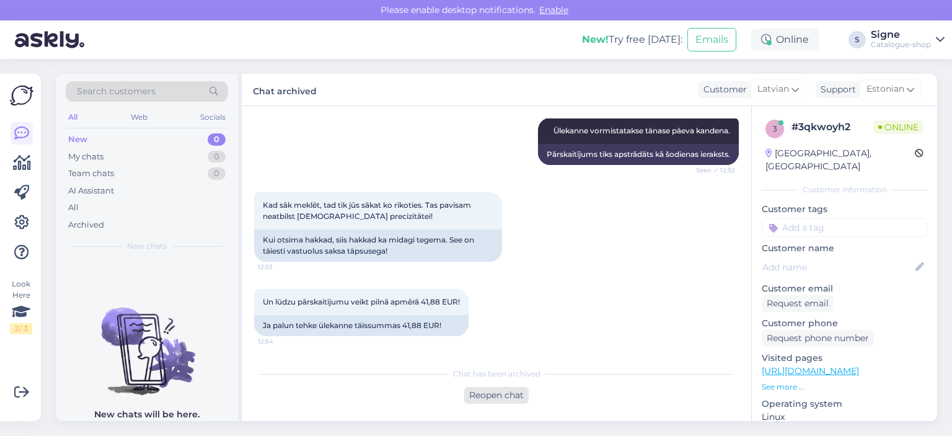
click at [474, 395] on div "Reopen chat" at bounding box center [496, 395] width 64 height 17
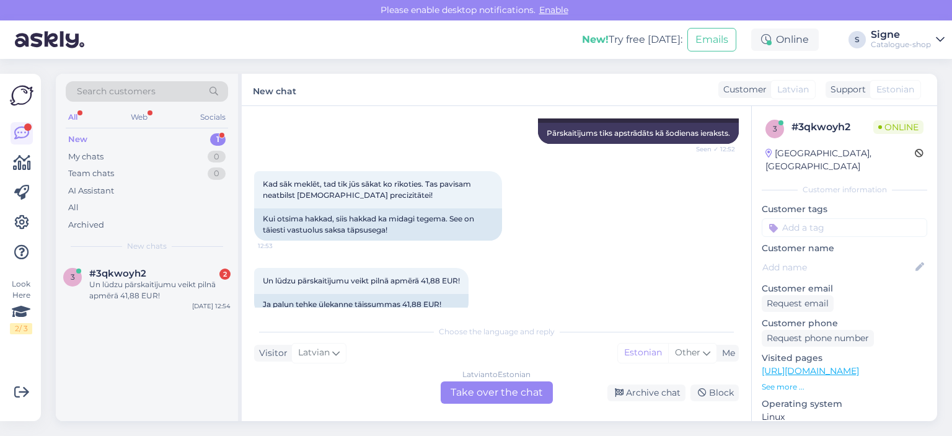
click at [491, 391] on div "[DEMOGRAPHIC_DATA] to Estonian Take over the chat" at bounding box center [497, 392] width 112 height 22
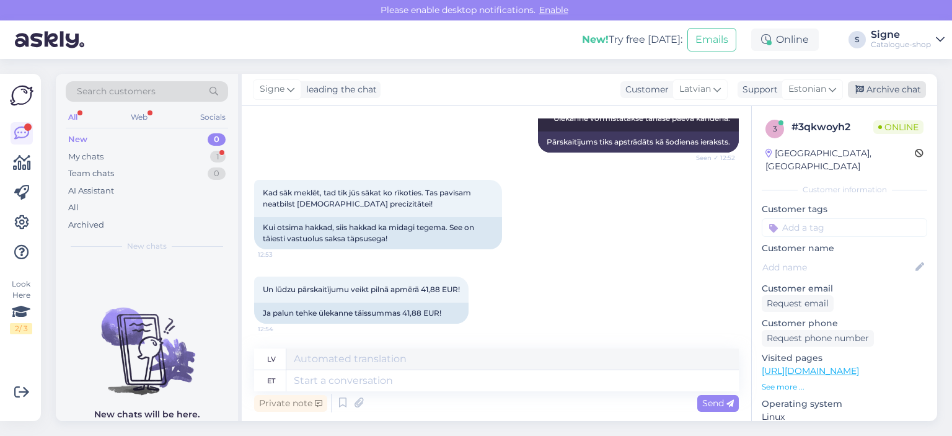
click at [883, 86] on div "Archive chat" at bounding box center [887, 89] width 78 height 17
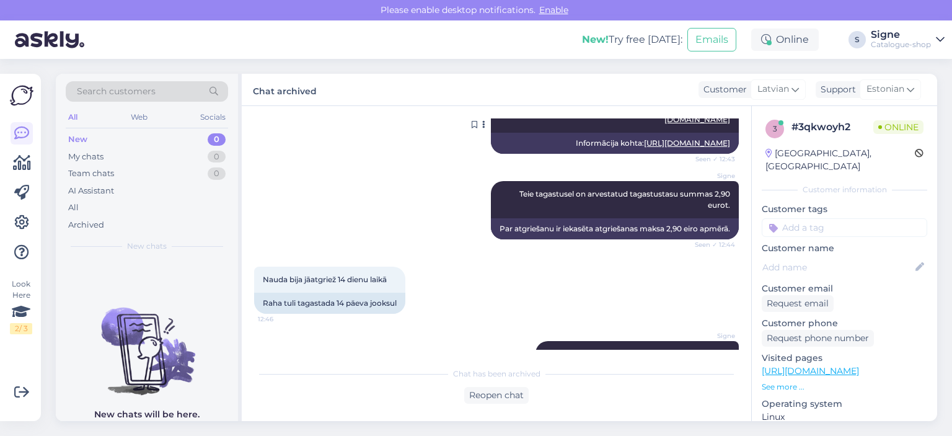
scroll to position [4150, 0]
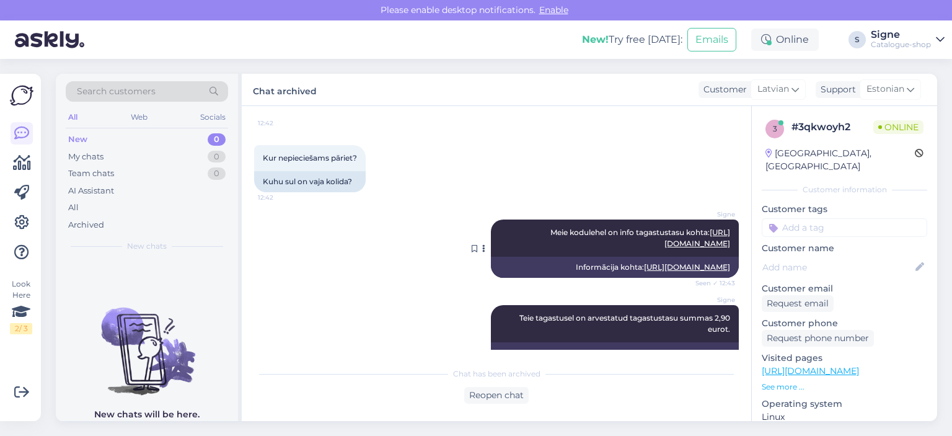
drag, startPoint x: 580, startPoint y: 218, endPoint x: 724, endPoint y: 245, distance: 145.8
click at [724, 245] on div "Signe Meie kodulehel on info tagastustasu kohta: [URL][DOMAIN_NAME] Seen ✓ 12:4…" at bounding box center [496, 249] width 485 height 86
copy span "Meie kodulehel on info tagastustasu kohta: [URL][DOMAIN_NAME]"
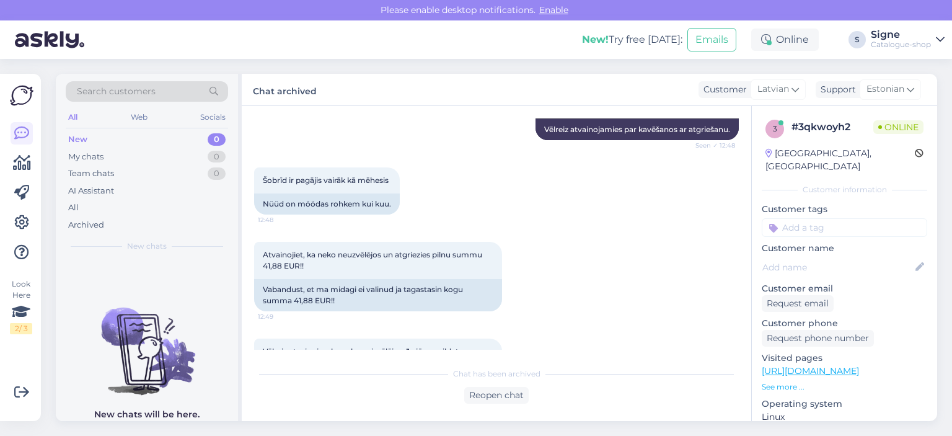
scroll to position [4895, 0]
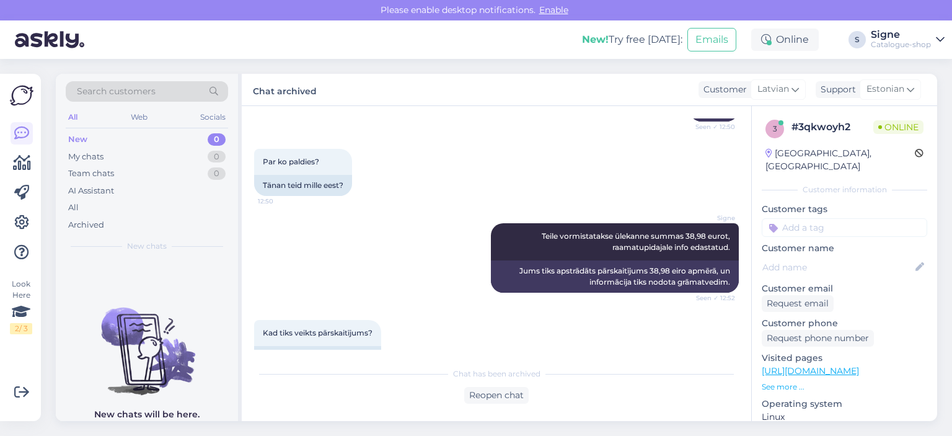
click at [503, 397] on div "Reopen chat" at bounding box center [496, 395] width 64 height 17
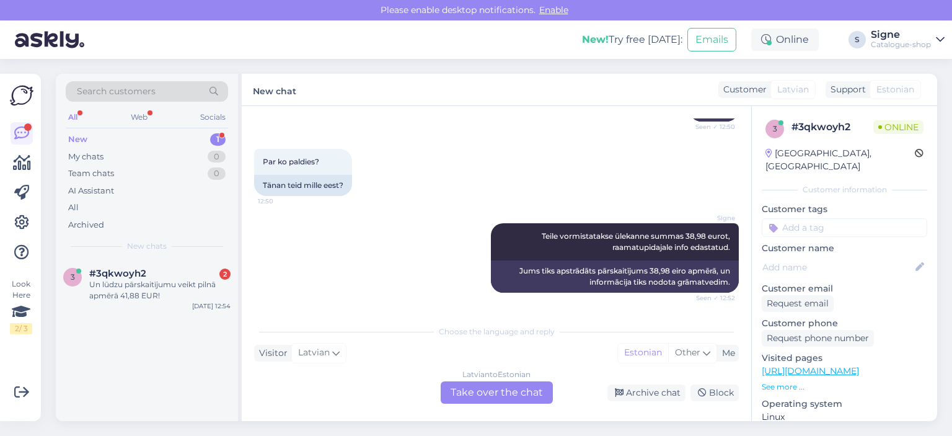
click at [504, 392] on div "[DEMOGRAPHIC_DATA] to Estonian Take over the chat" at bounding box center [497, 392] width 112 height 22
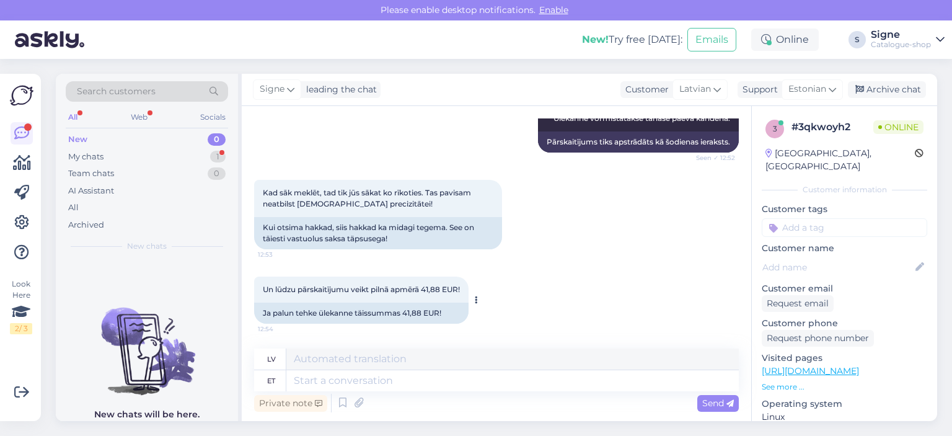
scroll to position [5279, 0]
click at [337, 380] on textarea at bounding box center [512, 380] width 453 height 21
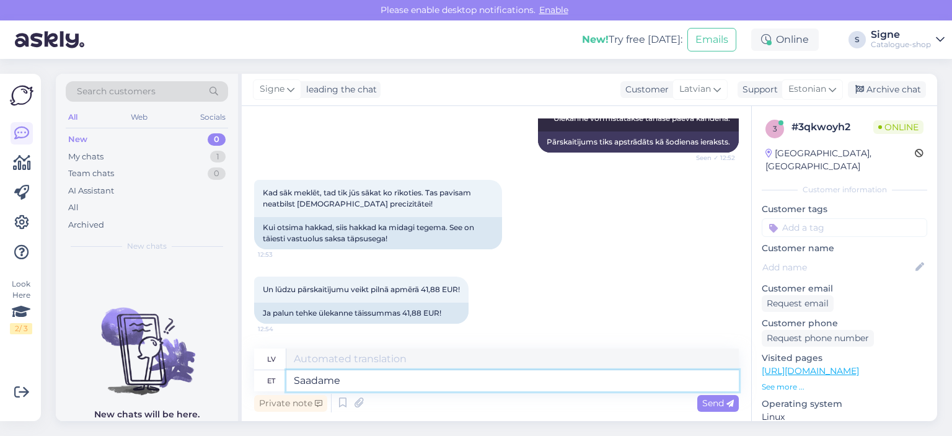
type textarea "Saadame t"
type textarea "Mēs [DEMOGRAPHIC_DATA]"
type textarea "Saadame teile"
type textarea "Mēs jums nosūtīsim"
type textarea "Saadame teile info"
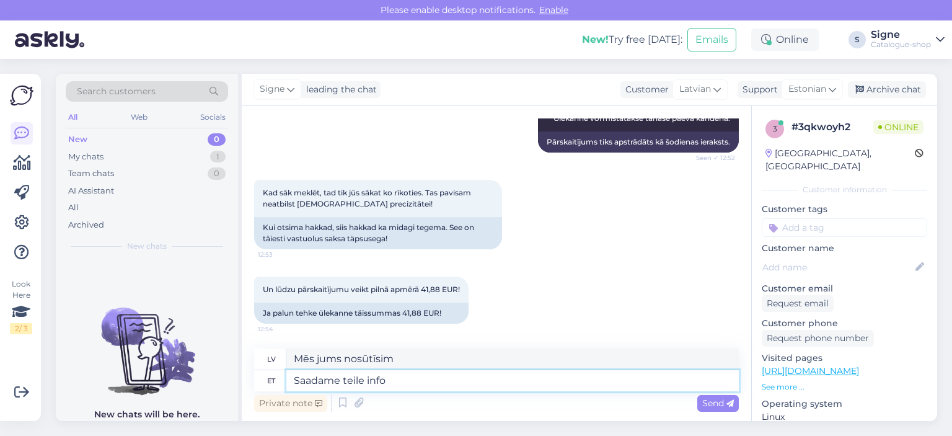
type textarea "Mēs jums nosūtīsim informāciju."
type textarea "Saadame teile info tagastuste"
type textarea "Mēs nosūtīsim jums informāciju par preču atgriešanu."
type textarea "Saadame teile info tagastuste vormist"
type textarea "Mēs nosūtīsim jums informāciju atgriešanas veidā."
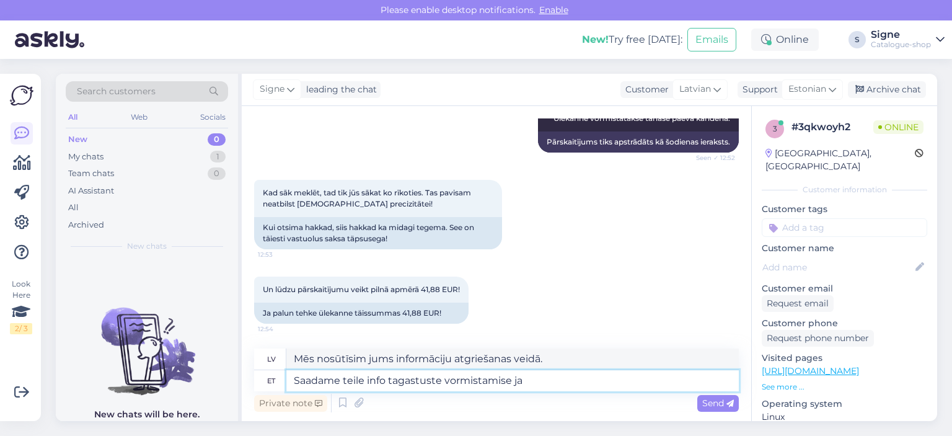
type textarea "Saadame teile info tagastuste vormistamise ja"
type textarea "Mēs nosūtīsim jums informāciju par to, kā apstrādāt preču atgriešanu."
type textarea "Saadame teile info tagastuste vormistamise ja k"
type textarea "Mēs nosūtīsim jums informāciju par to, kā apstrādāt preču atgriešanu un"
type textarea "Saadame teile info tagastuste vormistamise ja käitlemise k"
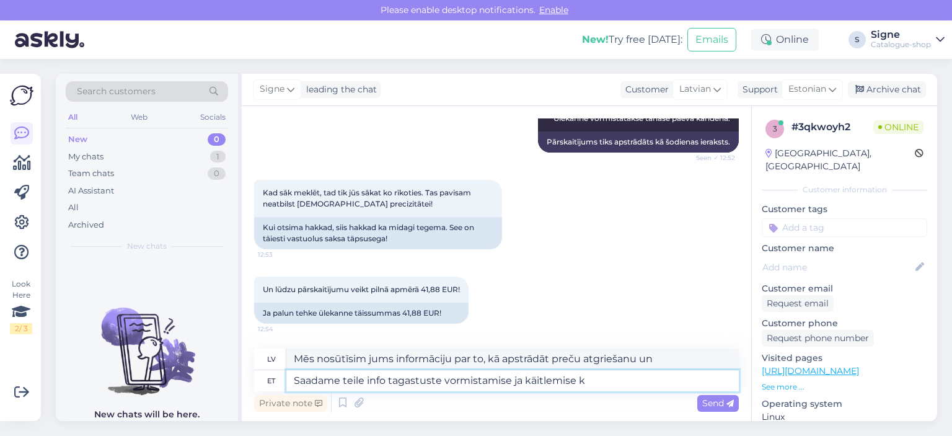
type textarea "Mēs nosūtīsim jums informāciju par to, kā apstrādāt un rīkoties ar atgriešanu."
type textarea "Saadame teile info tagastuste vormistamise ja käitlemise kohta"
type textarea "Mēs nosūtīsim jums informāciju par atgriešanas apstrādi un [DEMOGRAPHIC_DATA]."
type textarea "Saadame teile info tagastuste vormistamise ja käitlemise kohta meie"
type textarea "Mēs nosūtīsim jums informāciju par to, kā apstrādāt un rīkoties ar atgriešanu n…"
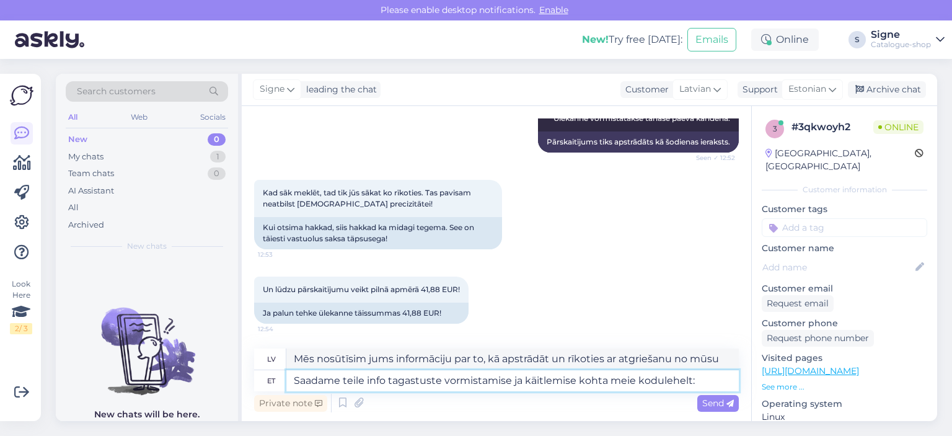
paste textarea "Meie kodulehel on info tagastustasu kohta:[URL][DOMAIN_NAME]"
type textarea "Saadame teile info tagastuste vormistamise ja käitlemise kohta meie kodulehelt:…"
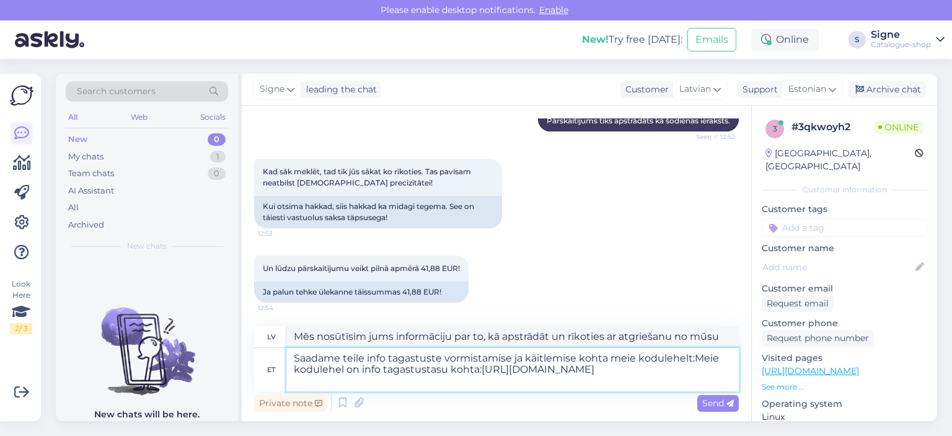
type textarea "Informāciju par preču atgriešanas apstrādi un rīkošanos nosūtīsim mūsu tīmekļa …"
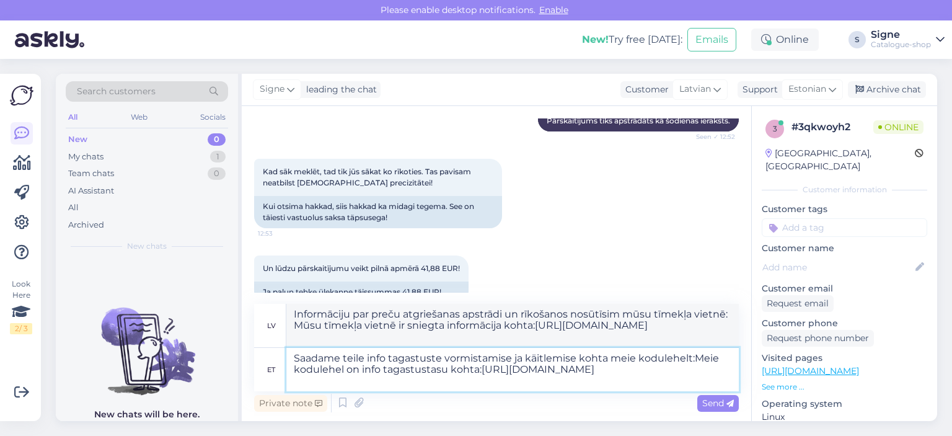
click at [479, 366] on textarea "Saadame teile info tagastuste vormistamise ja käitlemise kohta meie kodulehelt:…" at bounding box center [512, 369] width 453 height 43
click at [482, 368] on textarea "Saadame teile info tagastuste vormistamise ja käitlemise kohta meie kodulehelt:…" at bounding box center [512, 369] width 453 height 43
type textarea "Saadame teile info tagastuste vormistamise ja käitlemise kohta meie kodulehelt:…"
type textarea "Mēs nosūtīsim jums informāciju par atgriešanas apstrādi un rīcību no mūsu tīmek…"
drag, startPoint x: 478, startPoint y: 371, endPoint x: 289, endPoint y: 371, distance: 189.1
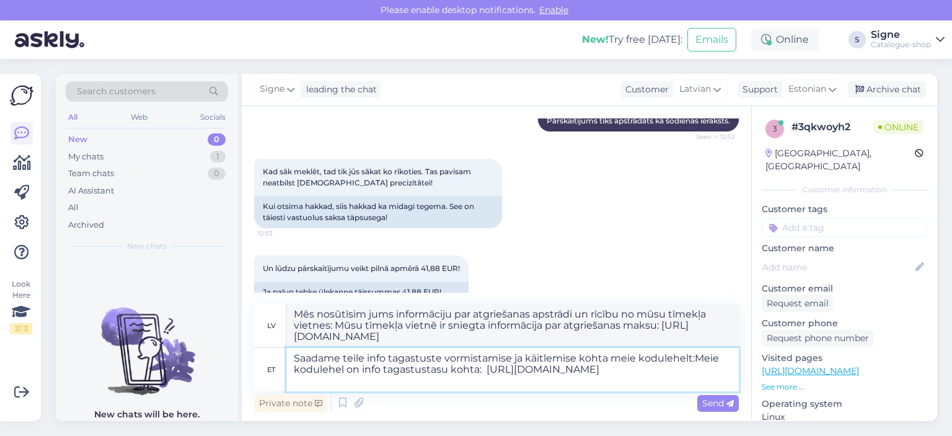
click at [289, 371] on textarea "Saadame teile info tagastuste vormistamise ja käitlemise kohta meie kodulehelt:…" at bounding box center [512, 369] width 453 height 43
type textarea "Saadame teile info tagastuste vormistamise ja käitlemise kohta meie kodulehelt:…"
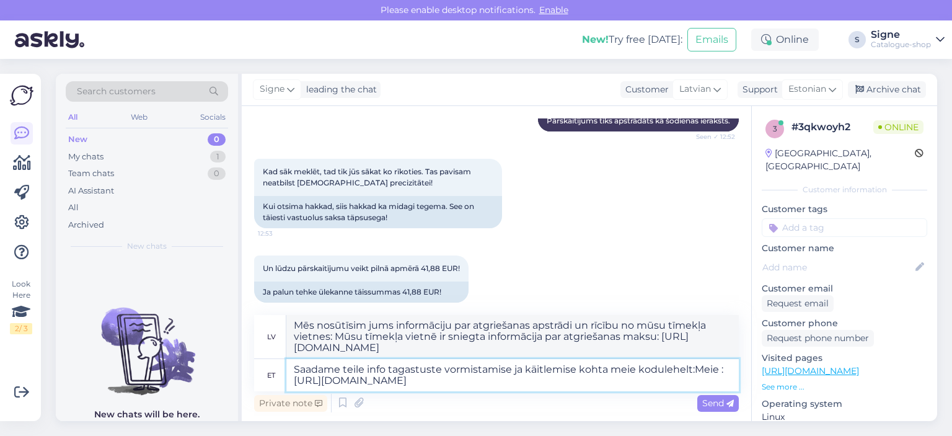
type textarea "Mēs nosūtīsim jums informāciju par to, kā apstrādāt un atgriezt preces no mūsu …"
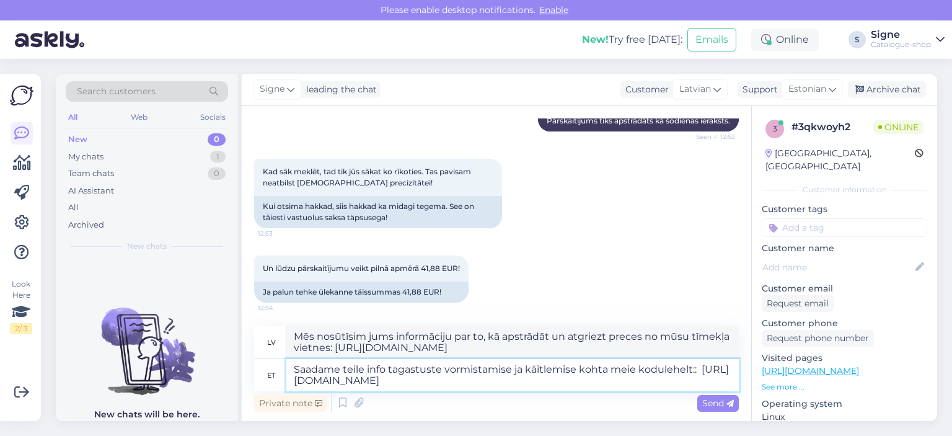
type textarea "Saadame teile info tagastuste vormistamise ja käitlemise kohta meie kodulehelt:…"
type textarea "Informāciju par preču atgriešanas apstrādi un nodošanu nosūtīsim mūsu tīmekļa v…"
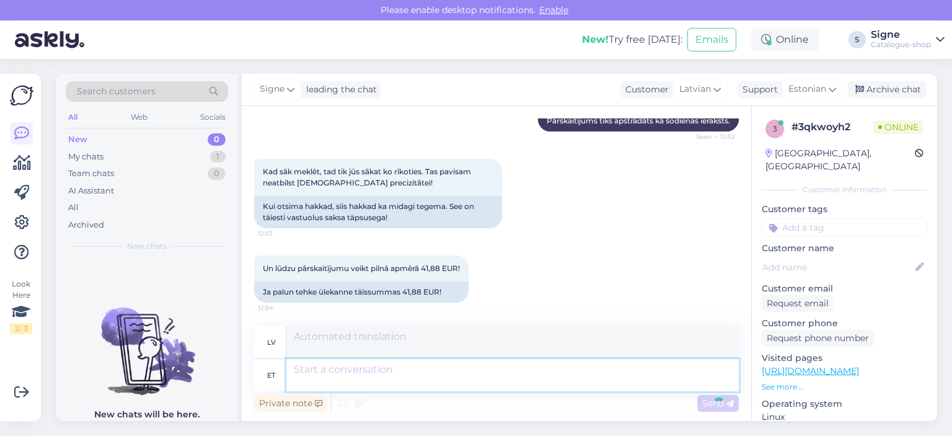
scroll to position [5398, 0]
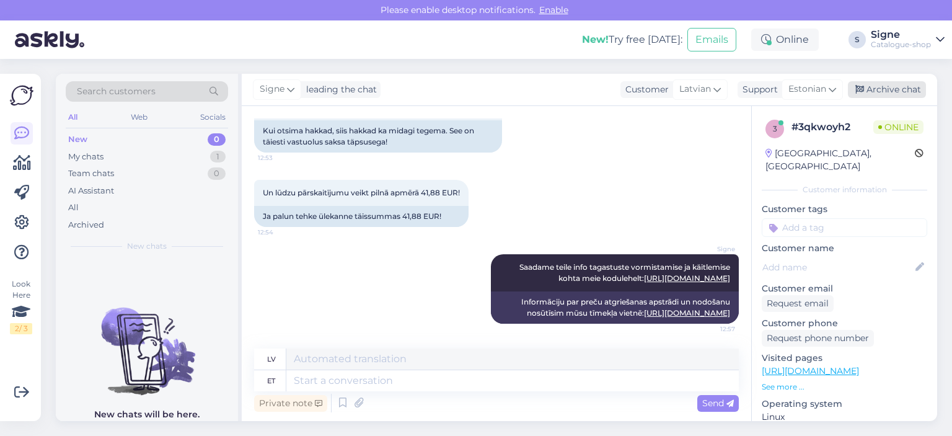
click at [888, 97] on div "Archive chat" at bounding box center [887, 89] width 78 height 17
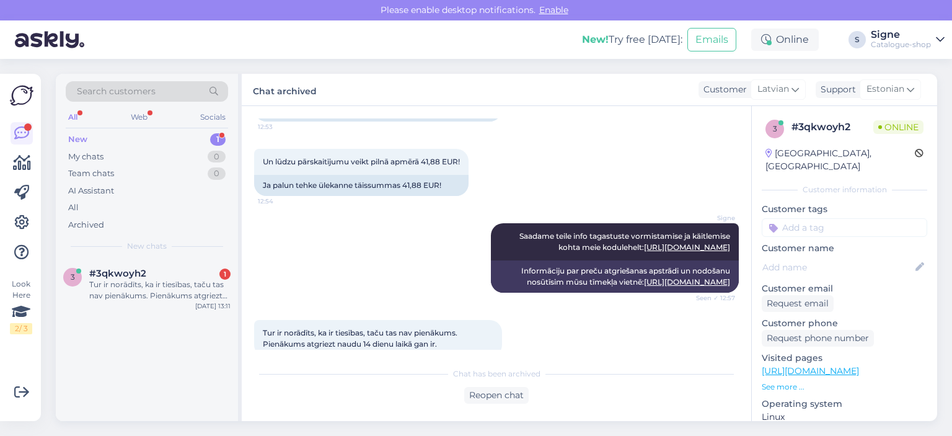
scroll to position [5450, 0]
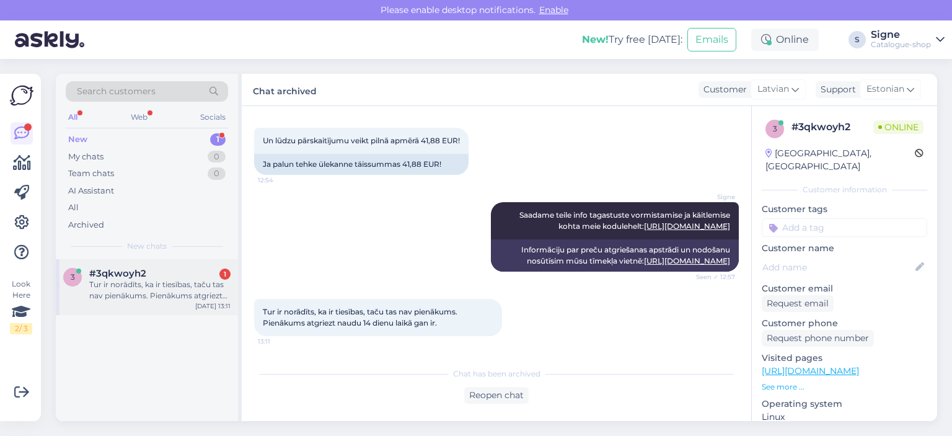
click at [208, 299] on div "Tur ir norādīts, ka ir tiesības, taču tas nav pienākums. Pienākums atgriezt nau…" at bounding box center [159, 290] width 141 height 22
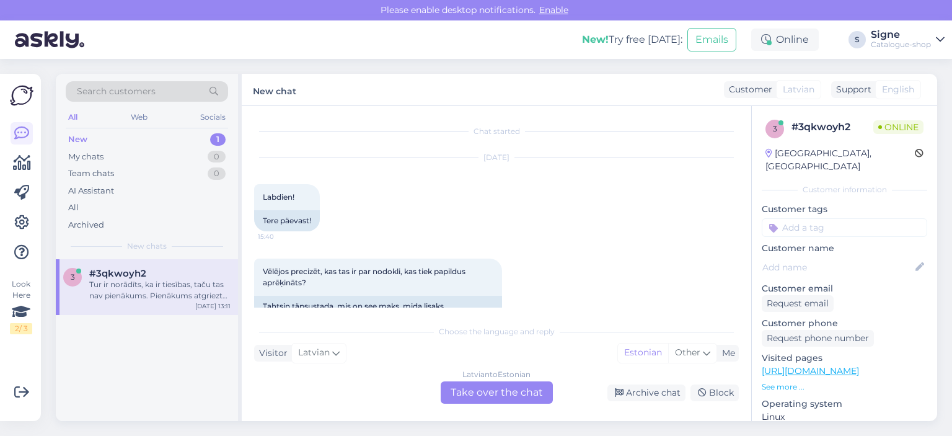
scroll to position [5492, 0]
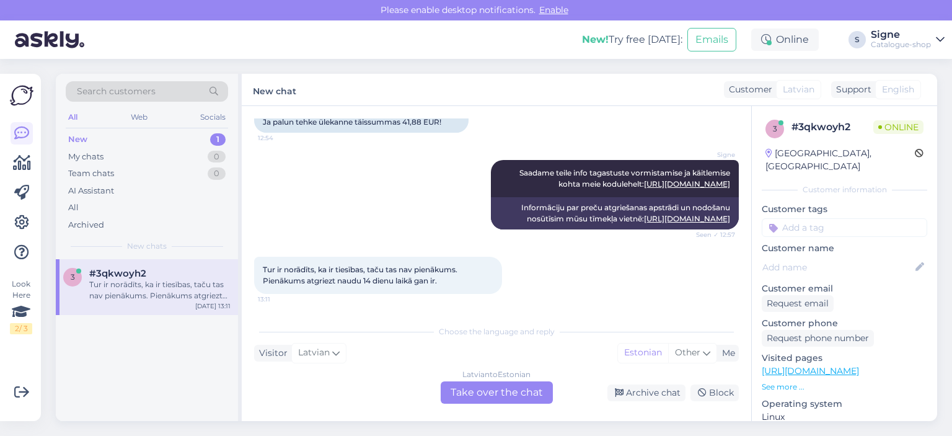
click at [513, 394] on div "[DEMOGRAPHIC_DATA] to Estonian Take over the chat" at bounding box center [497, 392] width 112 height 22
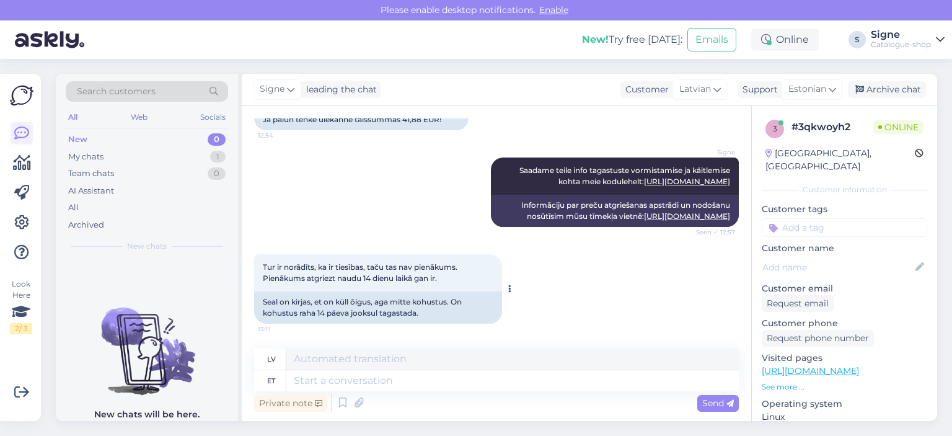
scroll to position [5495, 0]
click at [913, 91] on div "Archive chat" at bounding box center [887, 89] width 78 height 17
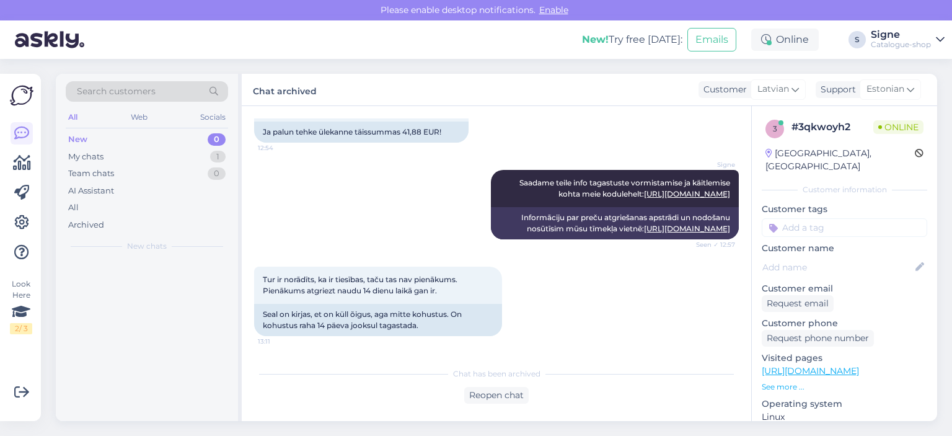
scroll to position [5482, 0]
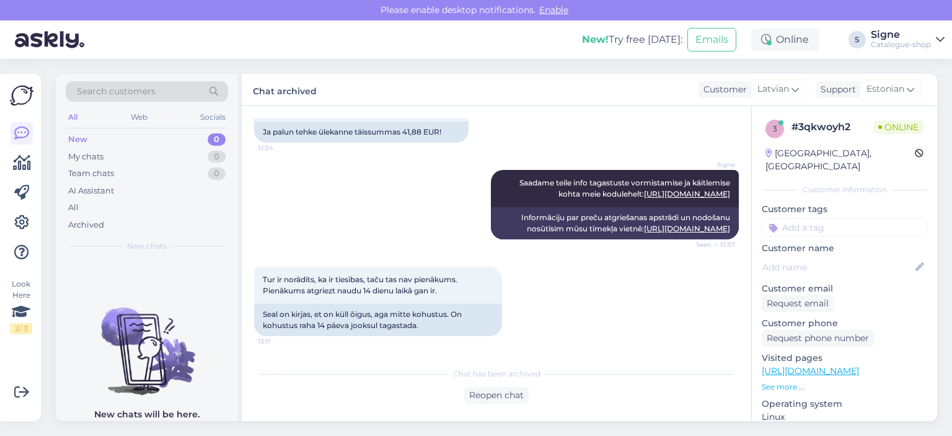
click at [262, 429] on div "Search customers All Web Socials New 0 My chats 0 Team chats 0 AI Assistant All…" at bounding box center [500, 247] width 904 height 377
